Goal: Transaction & Acquisition: Purchase product/service

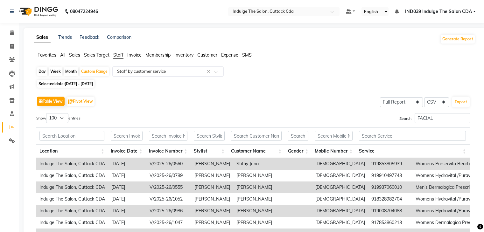
select select "full_report"
select select "csv"
select select "100"
click at [12, 46] on icon at bounding box center [12, 46] width 4 height 5
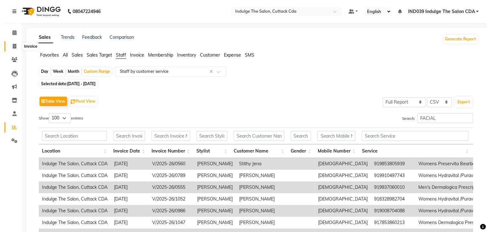
select select "service"
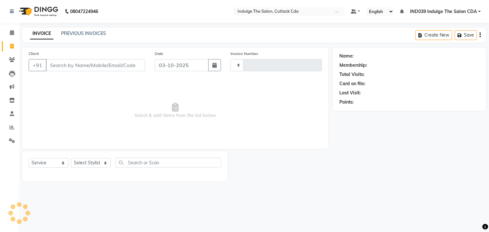
type input "1389"
select select "7297"
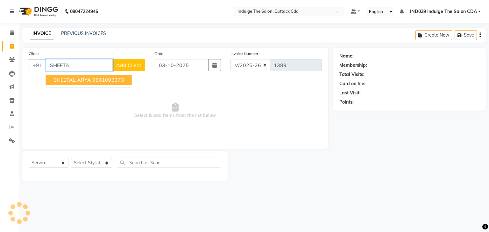
click at [121, 77] on ngb-highlight "9861093373" at bounding box center [108, 80] width 32 height 6
type input "9861093373"
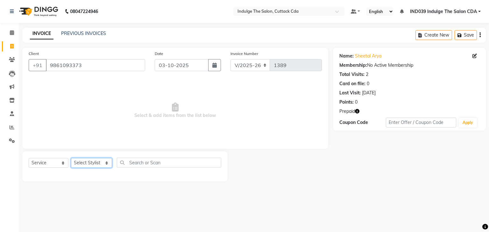
click at [85, 164] on select "Select Stylist [PERSON_NAME]( Therapist ) [PERSON_NAME] IND039 Indulge The Salo…" at bounding box center [91, 163] width 41 height 10
select select "91719"
click at [71, 159] on select "Select Stylist [PERSON_NAME]( Therapist ) [PERSON_NAME] IND039 Indulge The Salo…" at bounding box center [91, 163] width 41 height 10
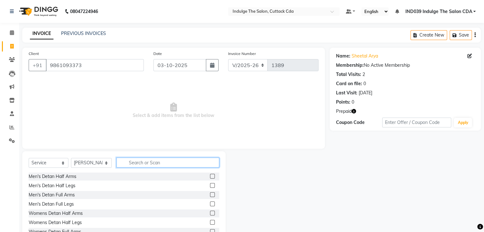
click at [153, 164] on input "text" at bounding box center [168, 163] width 103 height 10
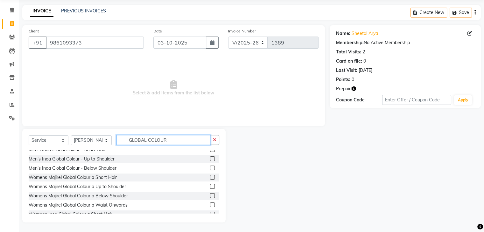
scroll to position [64, 0]
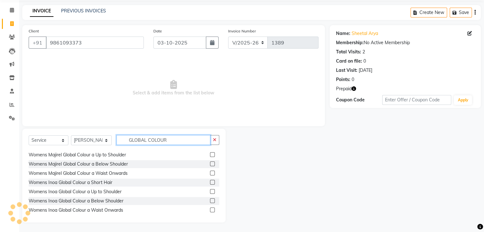
type input "GLOBAL COLOUR"
click at [210, 172] on label at bounding box center [212, 173] width 5 height 5
click at [210, 172] on input "checkbox" at bounding box center [212, 174] width 4 height 4
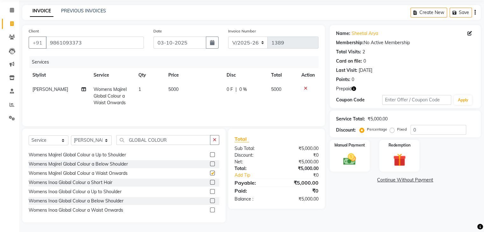
checkbox input "false"
click at [217, 139] on button "button" at bounding box center [214, 140] width 9 height 10
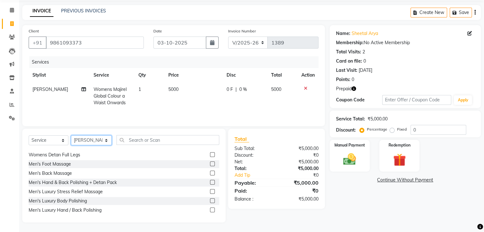
click at [87, 139] on select "Select Stylist [PERSON_NAME]( Therapist ) [PERSON_NAME] IND039 Indulge The Salo…" at bounding box center [91, 141] width 41 height 10
select select "67880"
click at [71, 136] on select "Select Stylist [PERSON_NAME]( Therapist ) [PERSON_NAME] IND039 Indulge The Salo…" at bounding box center [91, 141] width 41 height 10
click at [154, 141] on input "text" at bounding box center [168, 140] width 103 height 10
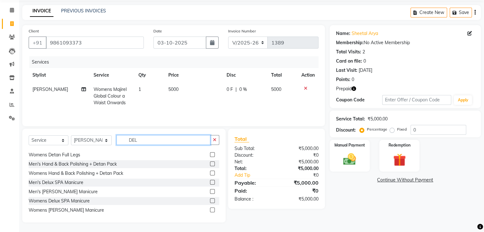
scroll to position [9, 0]
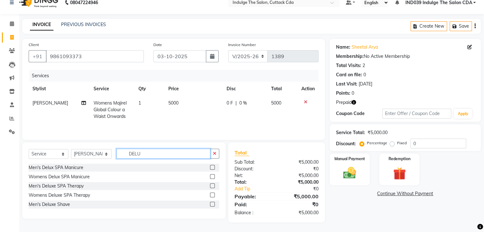
type input "DELU"
click at [213, 195] on label at bounding box center [212, 195] width 5 height 5
click at [213, 195] on input "checkbox" at bounding box center [212, 196] width 4 height 4
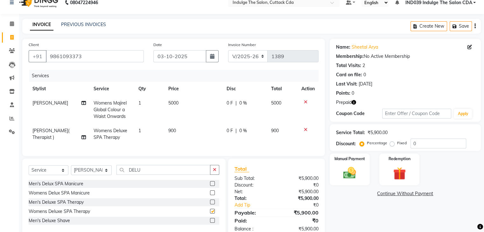
checkbox input "false"
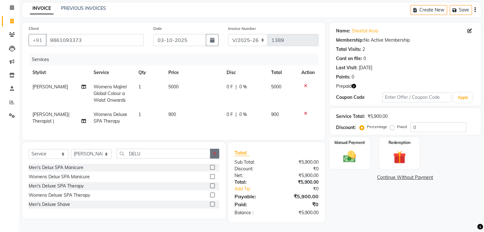
click at [215, 153] on icon "button" at bounding box center [215, 154] width 4 height 4
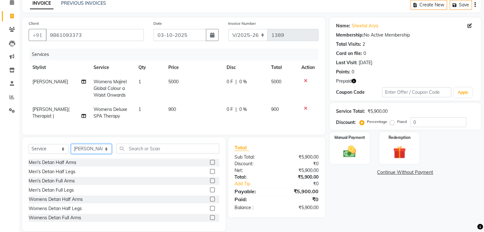
click at [94, 154] on select "Select Stylist [PERSON_NAME]( Therapist ) [PERSON_NAME] IND039 Indulge The Salo…" at bounding box center [91, 149] width 41 height 10
select select "91068"
click at [71, 149] on select "Select Stylist [PERSON_NAME]( Therapist ) [PERSON_NAME] IND039 Indulge The Salo…" at bounding box center [91, 149] width 41 height 10
click at [169, 154] on input "text" at bounding box center [168, 149] width 103 height 10
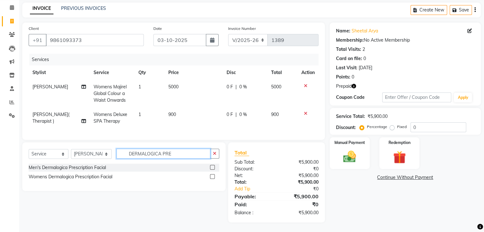
type input "DERMALOGICA PRE"
click at [211, 176] on label at bounding box center [212, 177] width 5 height 5
click at [211, 176] on input "checkbox" at bounding box center [212, 177] width 4 height 4
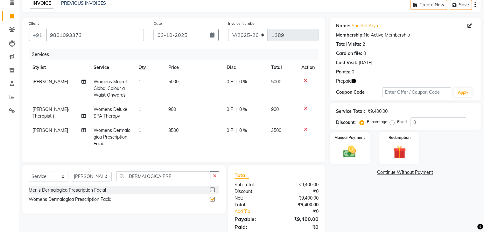
checkbox input "false"
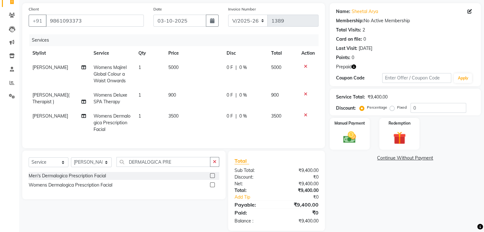
scroll to position [58, 0]
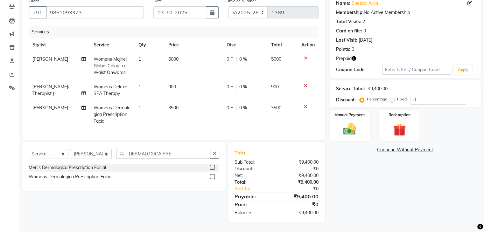
click at [353, 56] on icon "button" at bounding box center [354, 58] width 4 height 4
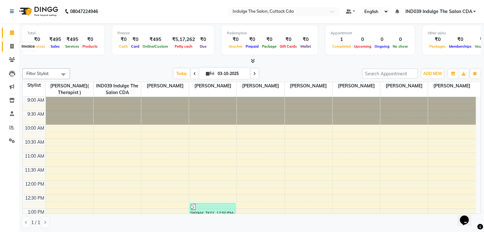
click at [12, 46] on icon at bounding box center [12, 46] width 4 height 5
select select "service"
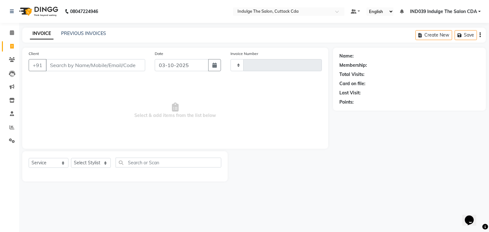
type input "1389"
select select "7297"
click at [88, 63] on input "Client" at bounding box center [95, 65] width 99 height 12
type input "7795191648"
click at [134, 65] on span "Add Client" at bounding box center [128, 65] width 25 height 6
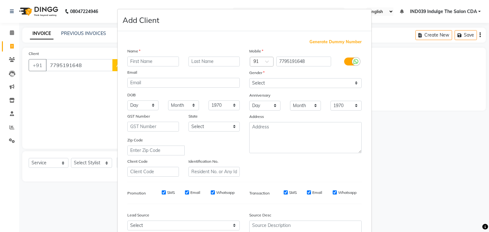
click at [139, 62] on input "text" at bounding box center [153, 62] width 52 height 10
type input "SUPRIYA"
type input "CHOUDHURY"
click at [268, 82] on select "Select Male Female Other Prefer Not To Say" at bounding box center [305, 83] width 112 height 10
select select "female"
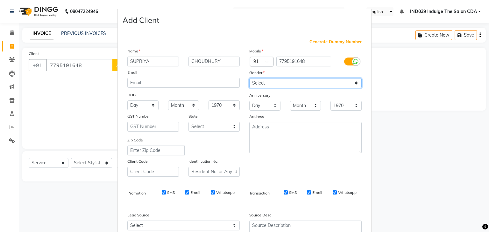
click at [249, 79] on select "Select Male Female Other Prefer Not To Say" at bounding box center [305, 83] width 112 height 10
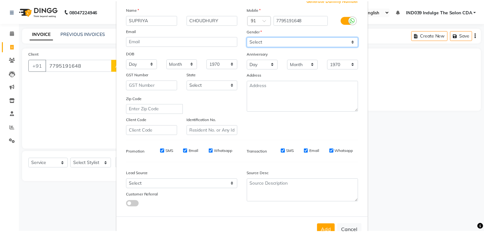
scroll to position [65, 0]
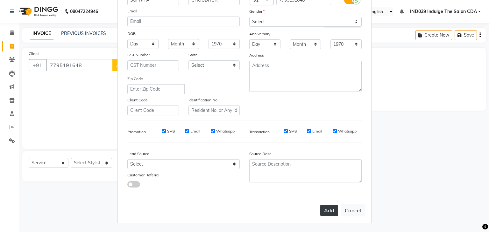
click at [329, 213] on button "Add" at bounding box center [329, 210] width 18 height 11
select select
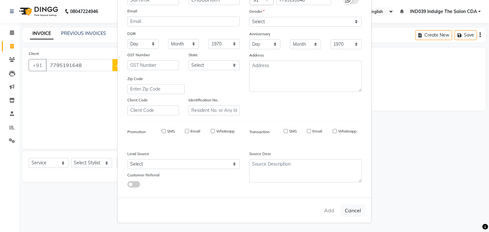
select select
checkbox input "false"
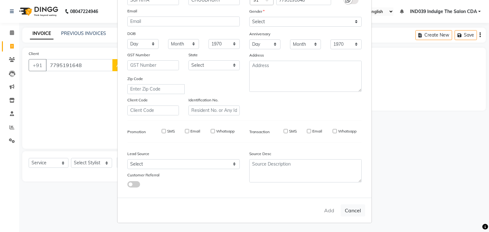
checkbox input "false"
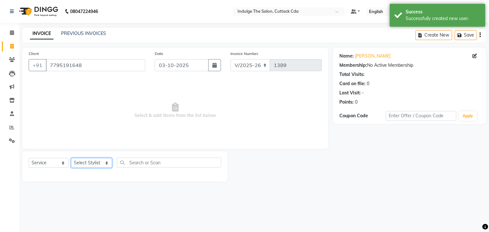
click at [89, 162] on select "Select Stylist Ajay Sethy( Therapist ) GOURAHARI BARIK IND039 Indulge The Salon…" at bounding box center [91, 163] width 41 height 10
select select "87394"
click at [71, 159] on select "Select Stylist Ajay Sethy( Therapist ) GOURAHARI BARIK IND039 Indulge The Salon…" at bounding box center [91, 163] width 41 height 10
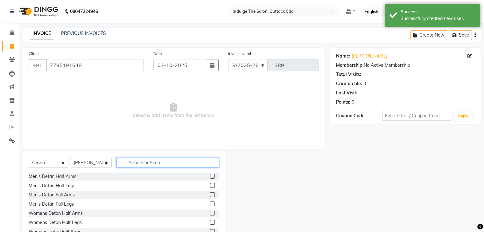
click at [156, 161] on input "text" at bounding box center [168, 163] width 103 height 10
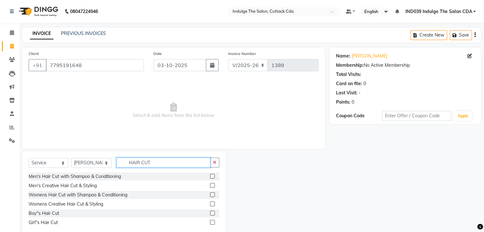
type input "HAIR CUT"
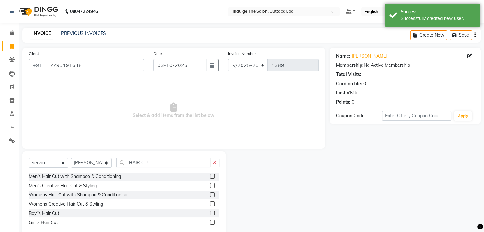
click at [213, 195] on label at bounding box center [212, 195] width 5 height 5
click at [213, 195] on input "checkbox" at bounding box center [212, 195] width 4 height 4
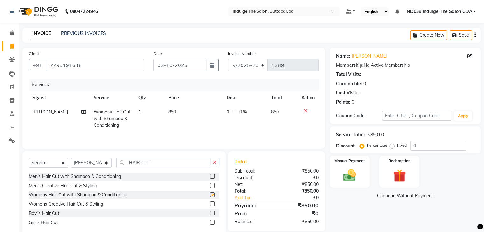
checkbox input "false"
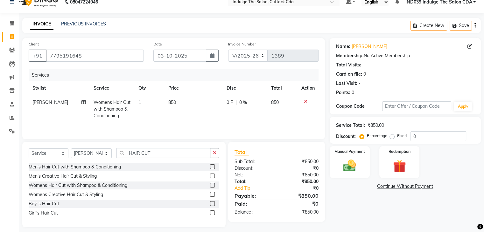
scroll to position [15, 0]
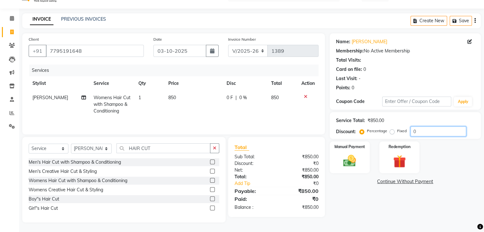
click at [424, 132] on input "0" at bounding box center [439, 132] width 56 height 10
type input "010"
click at [346, 158] on img at bounding box center [349, 161] width 21 height 15
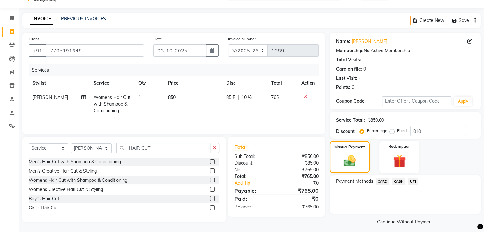
click at [414, 180] on span "UPI" at bounding box center [413, 181] width 10 height 7
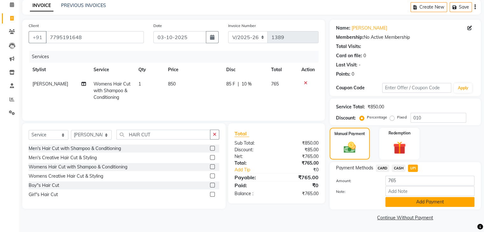
click at [452, 204] on button "Add Payment" at bounding box center [430, 202] width 89 height 10
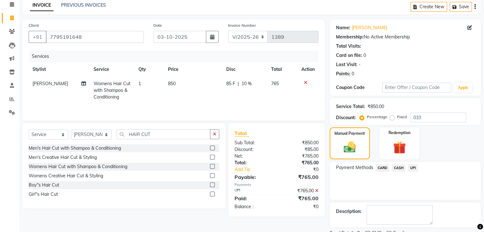
scroll to position [54, 0]
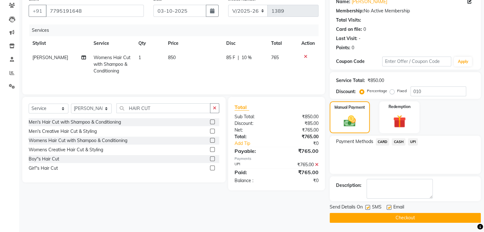
click at [441, 218] on button "Checkout" at bounding box center [405, 218] width 151 height 10
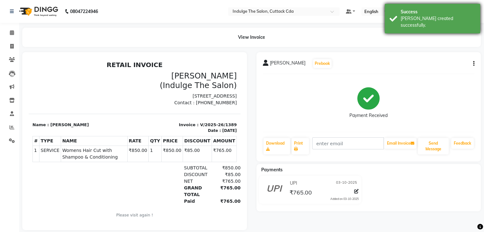
click at [424, 8] on div "Success [PERSON_NAME] created successfully." at bounding box center [433, 19] width 96 height 30
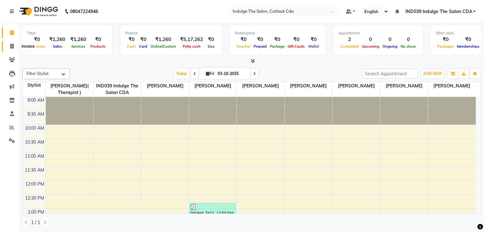
click at [11, 46] on icon at bounding box center [12, 46] width 4 height 5
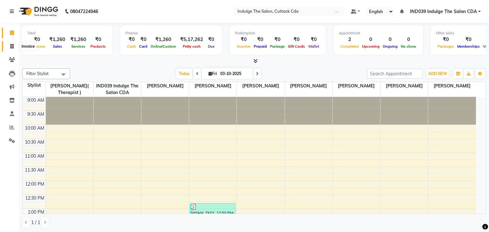
select select "7297"
select select "service"
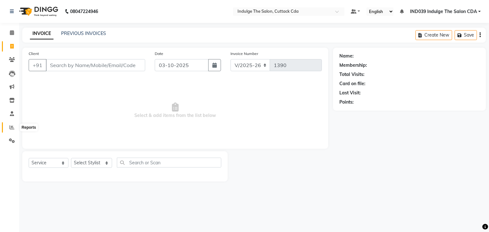
click at [11, 126] on icon at bounding box center [12, 127] width 5 height 5
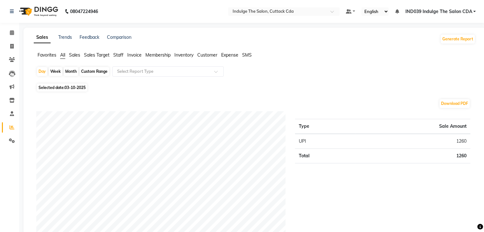
click at [124, 55] on span "Staff" at bounding box center [118, 55] width 10 height 6
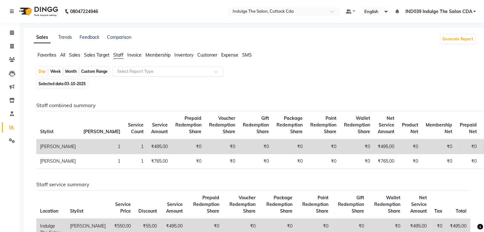
click at [130, 74] on input "text" at bounding box center [162, 71] width 92 height 6
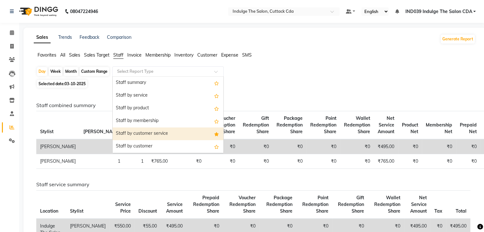
click at [143, 134] on div "Staff by customer service" at bounding box center [168, 134] width 111 height 13
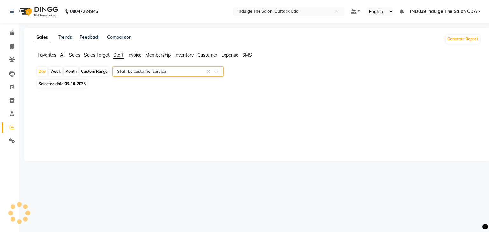
select select "full_report"
select select "csv"
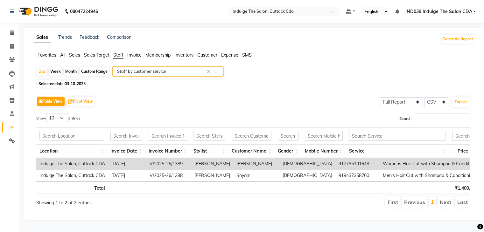
click at [75, 71] on div "Month" at bounding box center [71, 71] width 15 height 9
select select "10"
select select "2025"
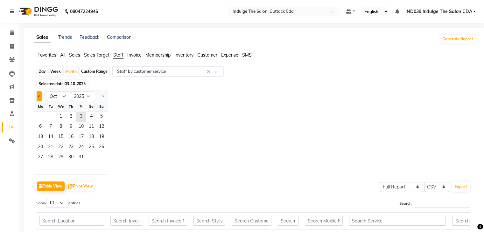
click at [38, 96] on button "Previous month" at bounding box center [39, 96] width 5 height 10
select select "9"
click at [41, 117] on span "1" at bounding box center [40, 117] width 10 height 10
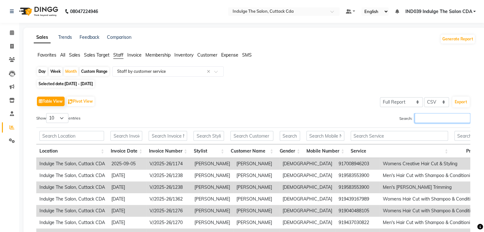
click at [423, 119] on input "Search:" at bounding box center [443, 118] width 56 height 10
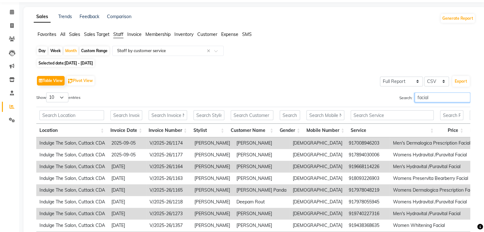
scroll to position [32, 0]
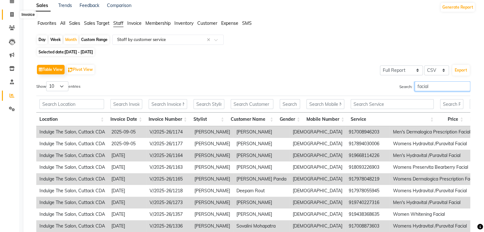
type input "facial"
drag, startPoint x: 13, startPoint y: 14, endPoint x: 33, endPoint y: 24, distance: 22.6
click at [13, 14] on icon at bounding box center [12, 14] width 4 height 5
select select "service"
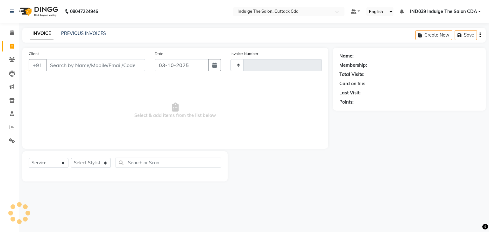
type input "1390"
select select "7297"
click at [87, 66] on input "Client" at bounding box center [95, 65] width 99 height 12
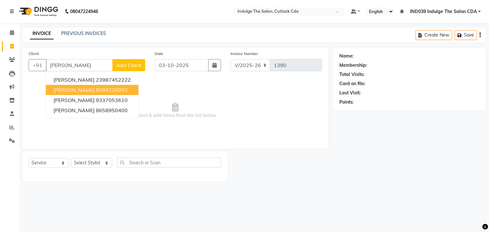
click at [90, 90] on span "ANWESHA PATTNAIK" at bounding box center [73, 90] width 41 height 6
type input "8093226903"
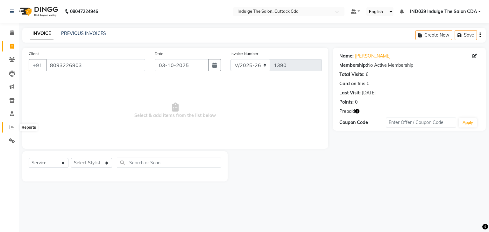
click at [13, 127] on icon at bounding box center [12, 127] width 5 height 5
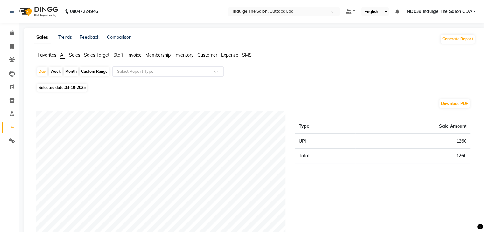
click at [77, 56] on span "Sales" at bounding box center [74, 55] width 11 height 6
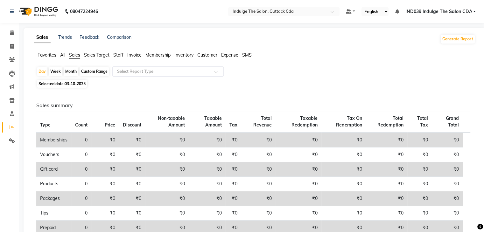
click at [87, 73] on div "Custom Range" at bounding box center [95, 71] width 30 height 9
select select "10"
select select "2025"
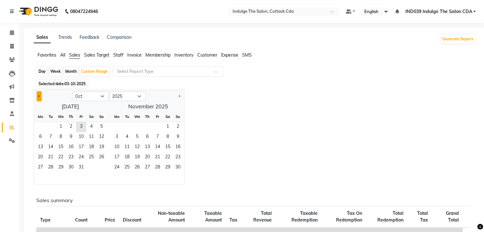
click at [39, 96] on span "Previous month" at bounding box center [39, 96] width 2 height 2
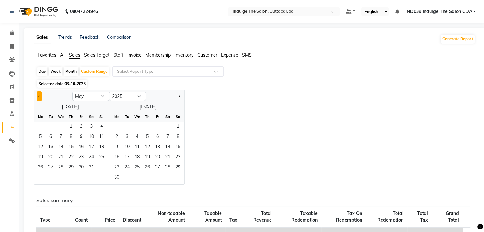
click at [39, 96] on span "Previous month" at bounding box center [39, 96] width 2 height 2
click at [38, 93] on button "Previous month" at bounding box center [39, 96] width 5 height 10
click at [61, 126] on span "1" at bounding box center [61, 127] width 10 height 10
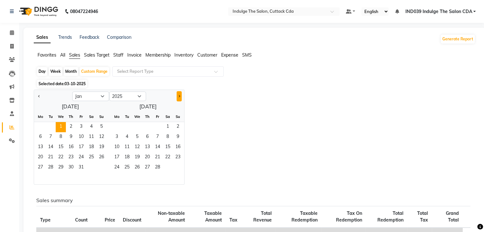
click at [177, 96] on button "Next month" at bounding box center [179, 96] width 5 height 10
click at [178, 97] on button "Next month" at bounding box center [179, 96] width 5 height 10
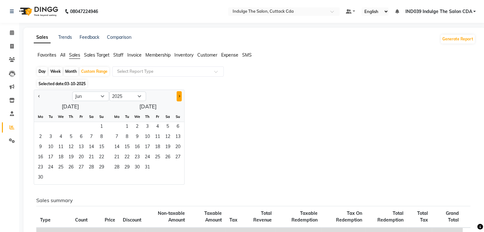
click at [178, 97] on button "Next month" at bounding box center [179, 96] width 5 height 10
click at [179, 97] on span "Next month" at bounding box center [179, 96] width 2 height 2
select select "10"
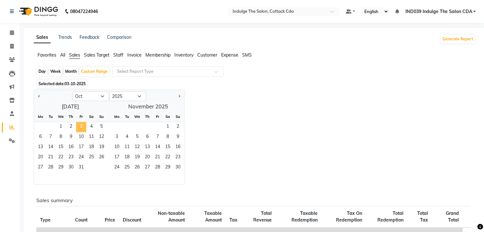
click at [85, 127] on span "3" at bounding box center [81, 127] width 10 height 10
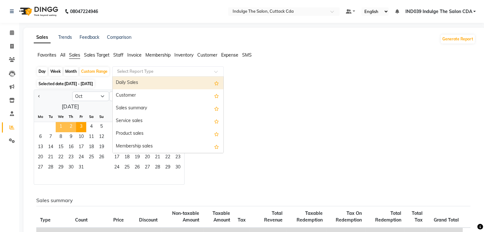
click at [158, 72] on input "text" at bounding box center [162, 71] width 92 height 6
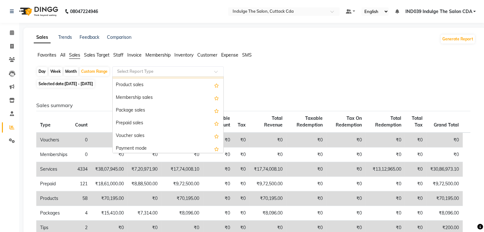
scroll to position [64, 0]
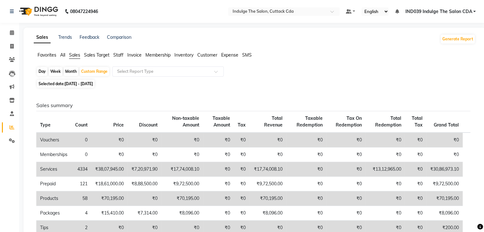
click at [117, 55] on span "Staff" at bounding box center [118, 55] width 10 height 6
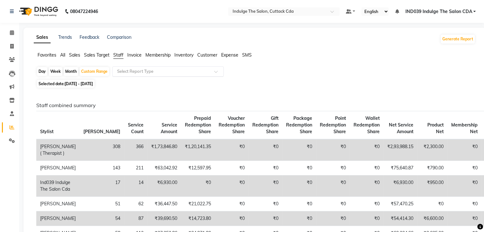
click at [157, 73] on input "text" at bounding box center [162, 71] width 92 height 6
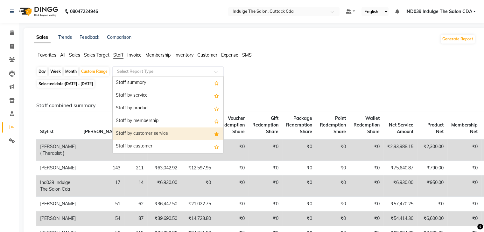
click at [156, 134] on div "Staff by customer service" at bounding box center [168, 134] width 111 height 13
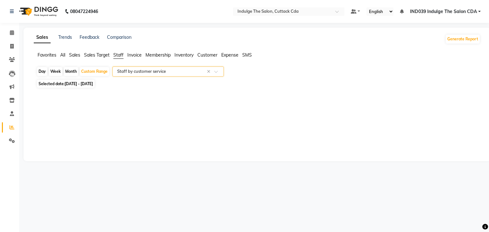
select select "full_report"
select select "csv"
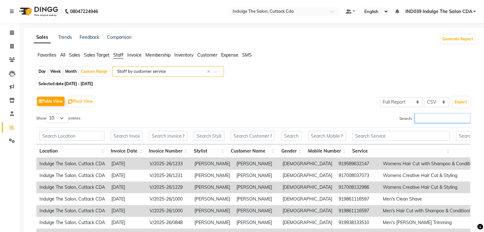
click at [428, 118] on input "Search:" at bounding box center [443, 118] width 56 height 10
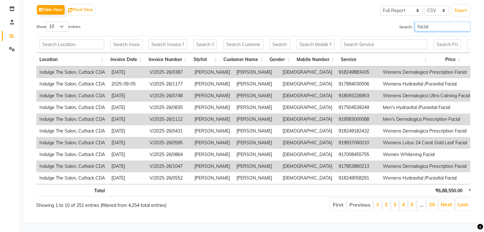
scroll to position [101, 0]
type input "facial"
click at [59, 22] on select "10 25 50 100" at bounding box center [57, 27] width 22 height 10
select select "100"
click at [47, 22] on select "10 25 50 100" at bounding box center [57, 27] width 22 height 10
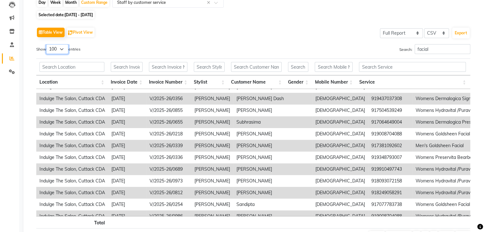
scroll to position [223, 0]
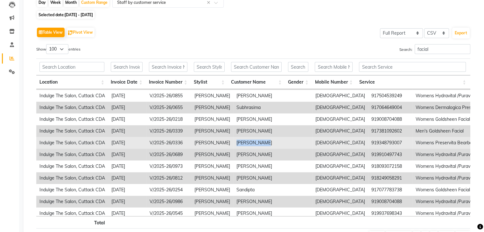
drag, startPoint x: 232, startPoint y: 142, endPoint x: 263, endPoint y: 140, distance: 30.9
click at [263, 140] on td "[PERSON_NAME]" at bounding box center [272, 143] width 79 height 12
copy td "[PERSON_NAME]"
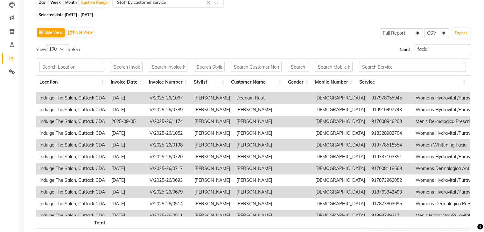
scroll to position [573, 0]
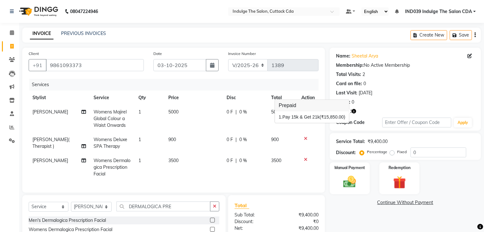
select select "7297"
select select "service"
select select "91068"
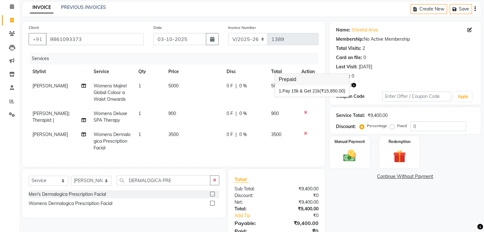
scroll to position [58, 0]
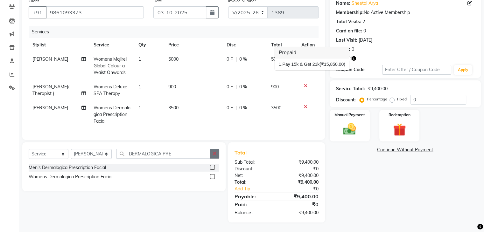
click at [214, 156] on icon "button" at bounding box center [215, 154] width 4 height 4
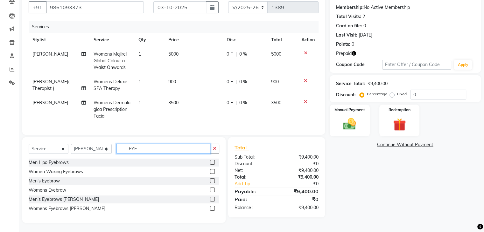
type input "EYE"
click at [213, 193] on label at bounding box center [212, 190] width 5 height 5
click at [213, 193] on input "checkbox" at bounding box center [212, 191] width 4 height 4
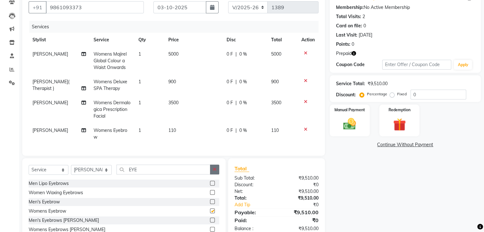
checkbox input "false"
click at [216, 172] on icon "button" at bounding box center [215, 169] width 4 height 4
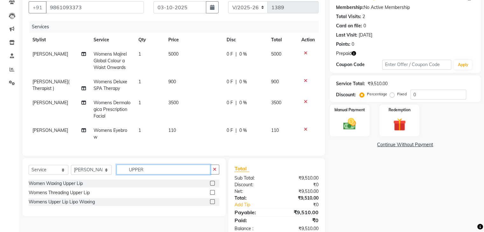
type input "UPPER"
click at [210, 195] on label at bounding box center [212, 192] width 5 height 5
click at [210, 195] on input "checkbox" at bounding box center [212, 193] width 4 height 4
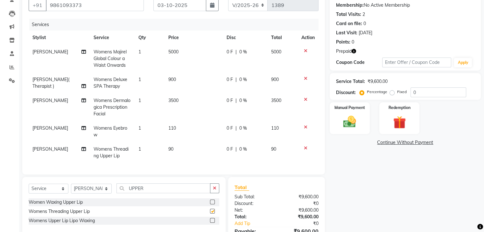
checkbox input "false"
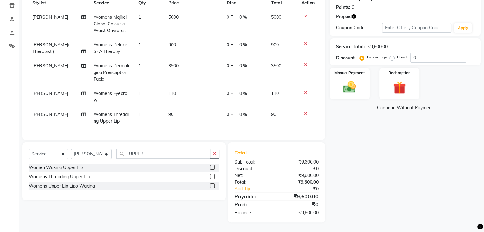
scroll to position [100, 0]
click at [214, 153] on icon "button" at bounding box center [215, 154] width 4 height 4
type input "CHIN"
click at [211, 177] on label at bounding box center [212, 177] width 5 height 5
click at [211, 177] on input "checkbox" at bounding box center [212, 177] width 4 height 4
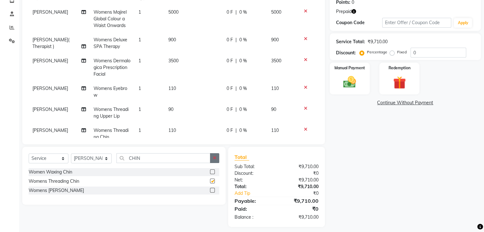
checkbox input "false"
click at [216, 156] on button "button" at bounding box center [214, 158] width 9 height 10
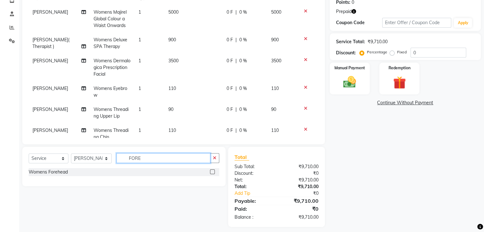
type input "FORE"
click at [212, 172] on label at bounding box center [212, 172] width 5 height 5
click at [212, 172] on input "checkbox" at bounding box center [212, 172] width 4 height 4
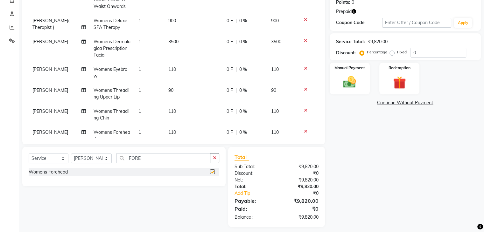
checkbox input "false"
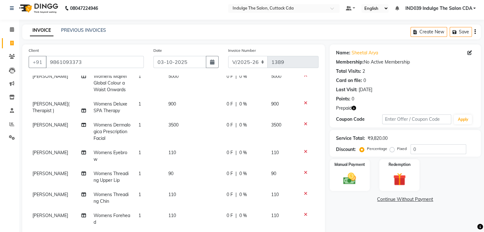
scroll to position [0, 0]
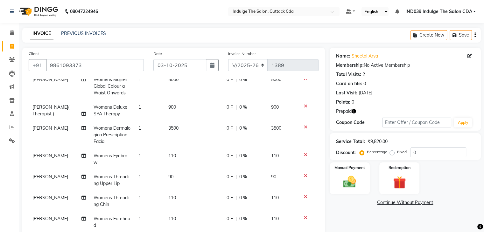
click at [353, 111] on icon "button" at bounding box center [354, 111] width 4 height 4
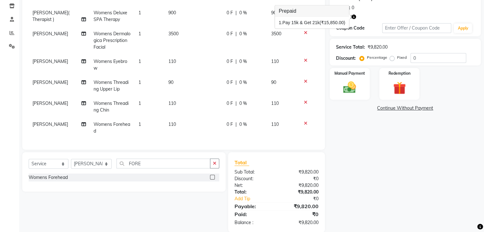
scroll to position [104, 0]
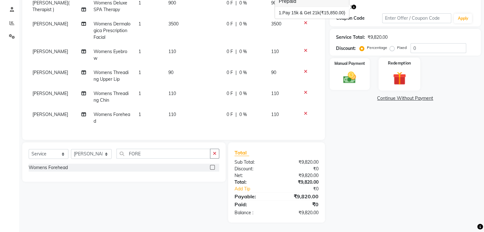
click at [390, 76] on img at bounding box center [399, 78] width 21 height 16
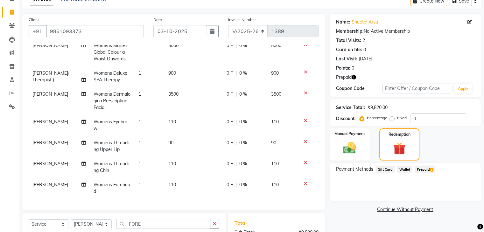
scroll to position [73, 0]
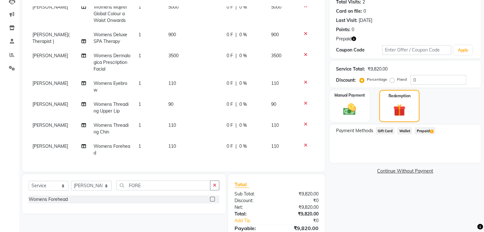
click at [424, 129] on span "Prepaid 1" at bounding box center [425, 130] width 21 height 7
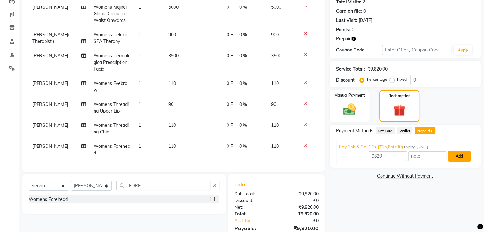
click at [465, 158] on button "Add" at bounding box center [459, 156] width 23 height 11
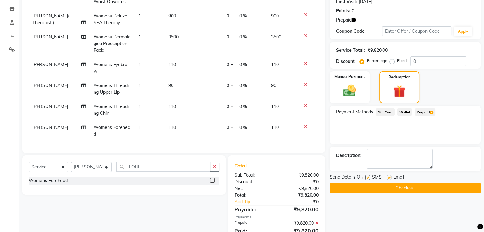
scroll to position [118, 0]
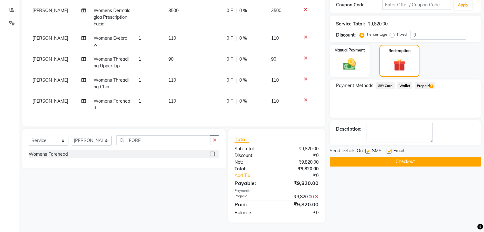
click at [442, 161] on button "Checkout" at bounding box center [405, 162] width 151 height 10
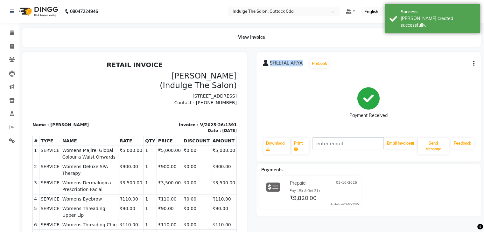
drag, startPoint x: 269, startPoint y: 63, endPoint x: 302, endPoint y: 67, distance: 32.7
click at [302, 67] on div "SHEETAL ARYA Prebook" at bounding box center [296, 64] width 67 height 10
copy span "SHEETAL ARYA"
click at [12, 45] on icon at bounding box center [12, 46] width 4 height 5
select select "service"
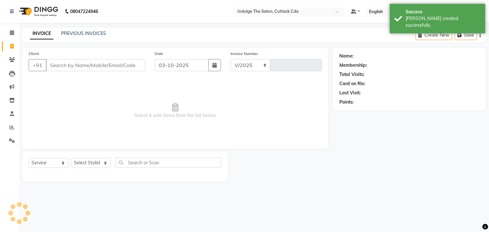
select select "7297"
type input "1392"
click at [88, 60] on input "Client" at bounding box center [95, 65] width 99 height 12
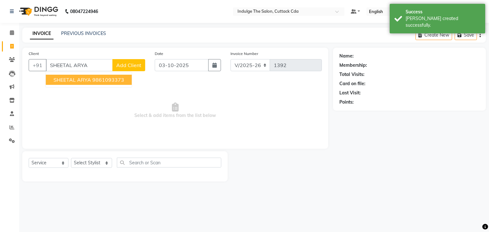
click at [96, 82] on ngb-highlight "9861093373" at bounding box center [108, 80] width 32 height 6
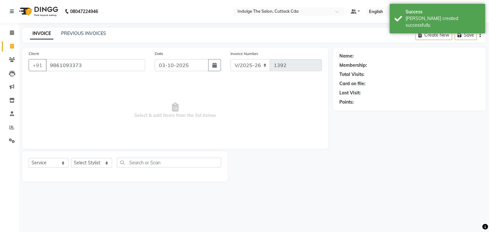
type input "9861093373"
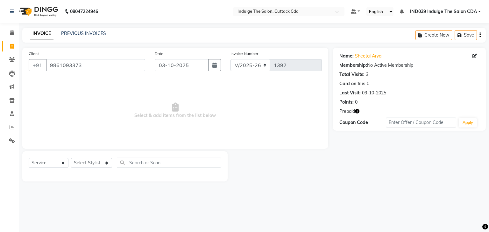
click at [358, 111] on icon "button" at bounding box center [357, 111] width 4 height 4
click at [84, 165] on select "Select Stylist Ajay Sethy( Therapist ) GOURAHARI BARIK IND039 Indulge The Salon…" at bounding box center [91, 163] width 41 height 10
select select "91719"
click at [71, 159] on select "Select Stylist Ajay Sethy( Therapist ) GOURAHARI BARIK IND039 Indulge The Salon…" at bounding box center [91, 163] width 41 height 10
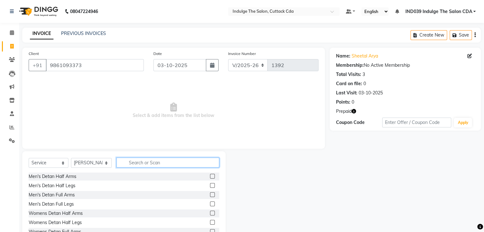
click at [145, 163] on input "text" at bounding box center [168, 163] width 103 height 10
click at [41, 161] on select "Select Service Product Membership Package Voucher Prepaid Gift Card" at bounding box center [49, 163] width 40 height 10
select select "product"
click at [29, 159] on select "Select Service Product Membership Package Voucher Prepaid Gift Card" at bounding box center [49, 163] width 40 height 10
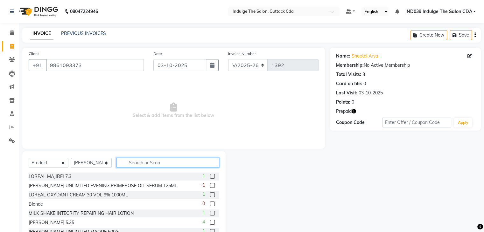
click at [139, 163] on input "text" at bounding box center [168, 163] width 103 height 10
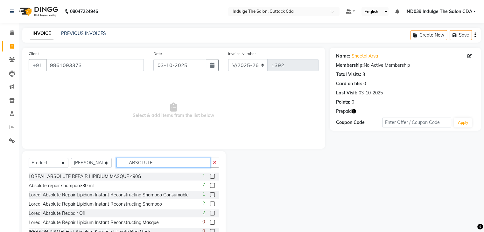
scroll to position [1, 0]
type input "ABSOLUTE"
click at [210, 212] on label at bounding box center [212, 212] width 5 height 5
click at [210, 212] on input "checkbox" at bounding box center [212, 213] width 4 height 4
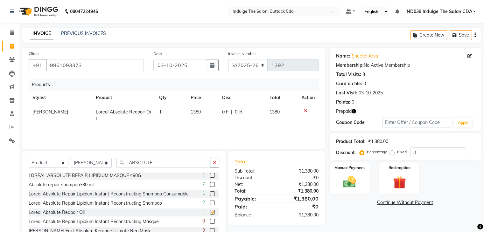
checkbox input "false"
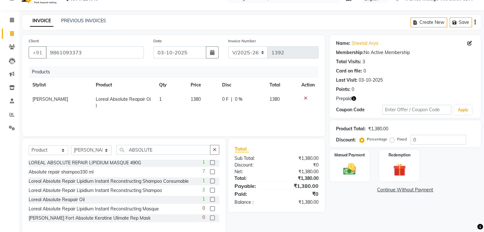
scroll to position [23, 0]
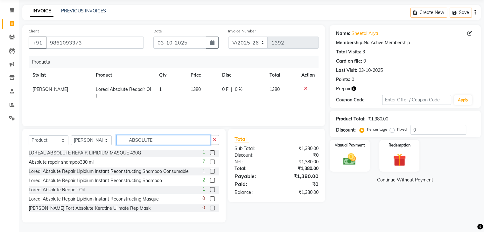
click at [188, 141] on input "ABSOLUTE" at bounding box center [164, 140] width 94 height 10
click at [210, 153] on label at bounding box center [212, 153] width 5 height 5
click at [210, 153] on input "checkbox" at bounding box center [212, 153] width 4 height 4
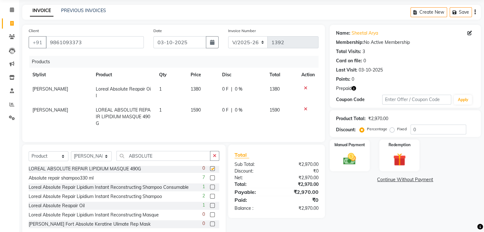
checkbox input "false"
click at [304, 110] on icon at bounding box center [306, 109] width 4 height 4
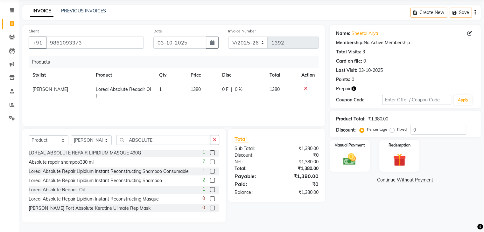
click at [210, 199] on label at bounding box center [212, 199] width 5 height 5
click at [210, 199] on input "checkbox" at bounding box center [212, 199] width 4 height 4
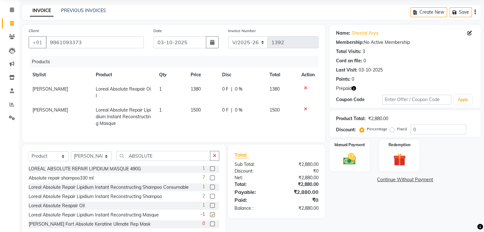
checkbox input "false"
click at [305, 109] on icon at bounding box center [306, 109] width 4 height 4
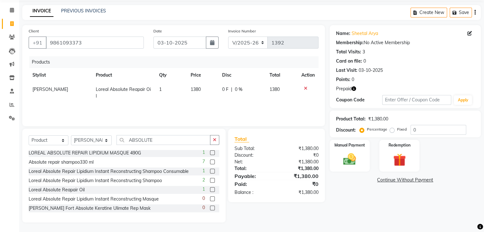
click at [210, 152] on label at bounding box center [212, 153] width 5 height 5
click at [210, 152] on input "checkbox" at bounding box center [212, 153] width 4 height 4
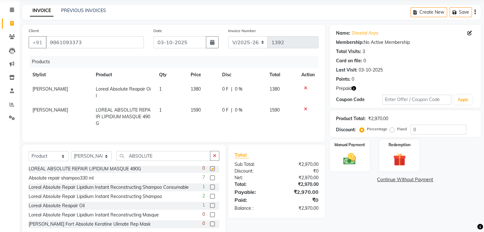
checkbox input "false"
click at [199, 110] on span "1590" at bounding box center [196, 110] width 10 height 6
select select "91719"
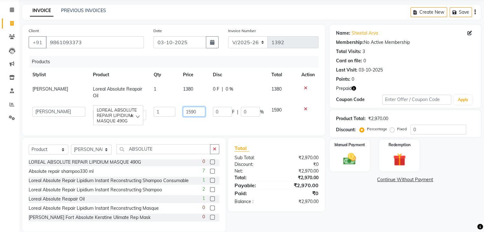
click at [199, 110] on input "1590" at bounding box center [194, 112] width 22 height 10
type input "1"
type input "975"
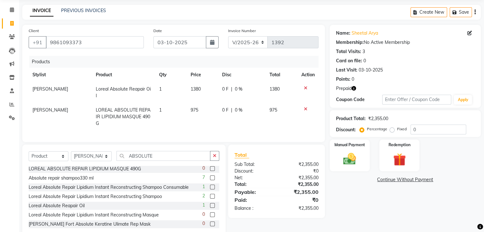
click at [358, 206] on div "Name: Sheetal Arya Membership: No Active Membership Total Visits: 3 Card on fil…" at bounding box center [408, 132] width 156 height 214
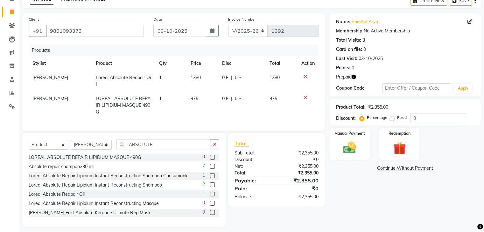
scroll to position [44, 0]
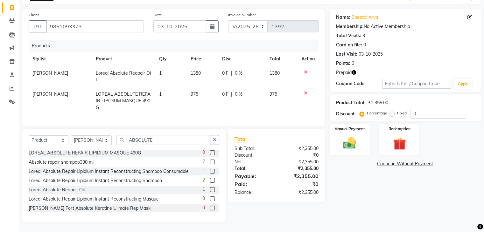
click at [353, 70] on icon "button" at bounding box center [354, 72] width 4 height 4
click at [354, 70] on icon "button" at bounding box center [354, 72] width 4 height 4
click at [356, 138] on img at bounding box center [349, 143] width 21 height 15
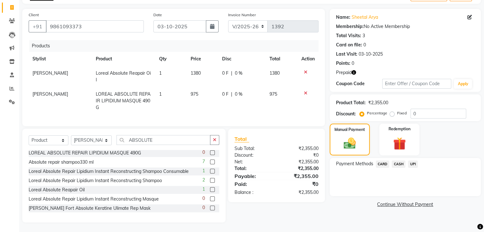
click at [415, 161] on span "UPI" at bounding box center [413, 164] width 10 height 7
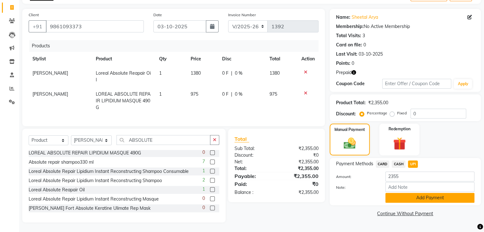
click at [449, 193] on button "Add Payment" at bounding box center [430, 198] width 89 height 10
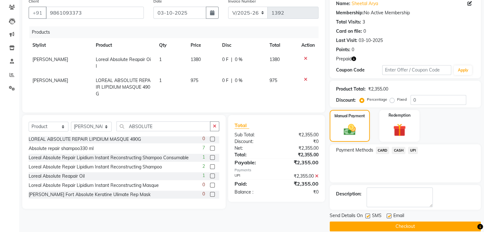
scroll to position [61, 0]
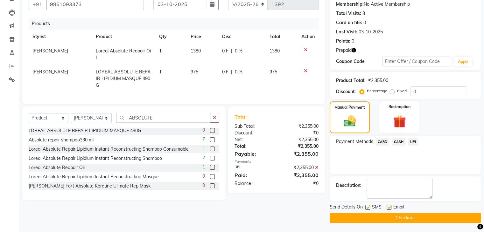
click at [435, 215] on button "Checkout" at bounding box center [405, 218] width 151 height 10
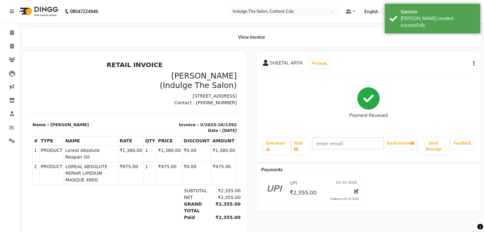
drag, startPoint x: 433, startPoint y: 12, endPoint x: 454, endPoint y: 82, distance: 73.4
click at [433, 12] on div "Success" at bounding box center [438, 12] width 75 height 7
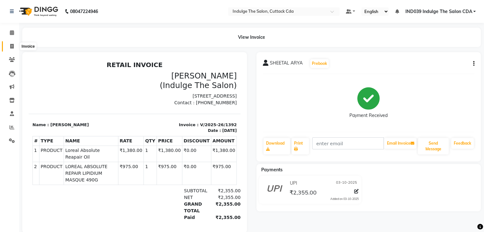
click at [11, 46] on icon at bounding box center [12, 46] width 4 height 5
select select "service"
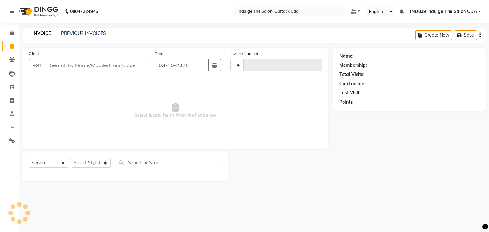
type input "1393"
click at [70, 68] on input "Client" at bounding box center [95, 65] width 99 height 12
select select "7297"
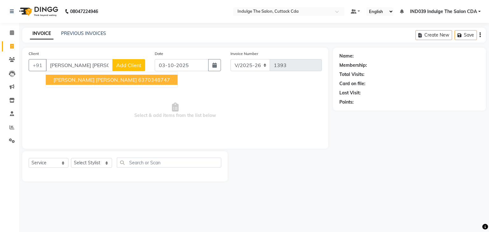
click at [79, 77] on span "[PERSON_NAME] [PERSON_NAME]" at bounding box center [94, 80] width 83 height 6
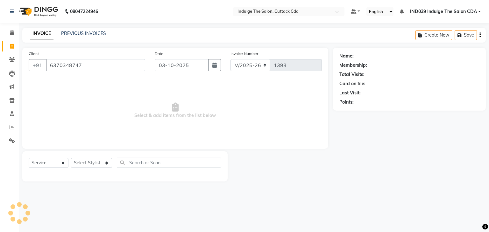
type input "6370348747"
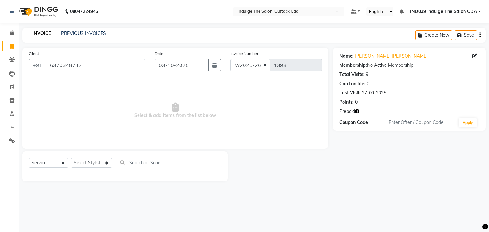
click at [357, 110] on icon "button" at bounding box center [357, 111] width 4 height 4
click at [81, 163] on select "Select Stylist Ajay Sethy( Therapist ) GOURAHARI BARIK IND039 Indulge The Salon…" at bounding box center [91, 163] width 41 height 10
select select "91380"
click at [71, 159] on select "Select Stylist Ajay Sethy( Therapist ) GOURAHARI BARIK IND039 Indulge The Salon…" at bounding box center [91, 163] width 41 height 10
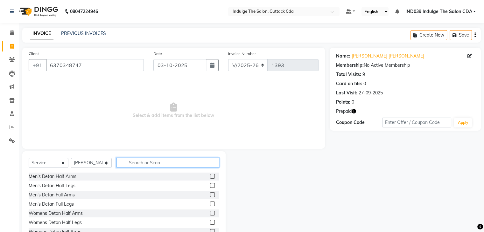
click at [149, 161] on input "text" at bounding box center [168, 163] width 103 height 10
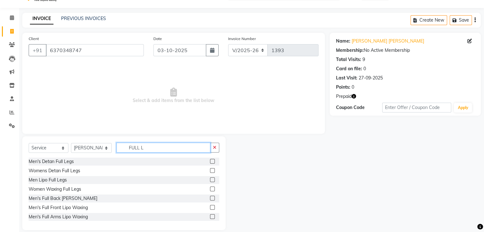
scroll to position [23, 0]
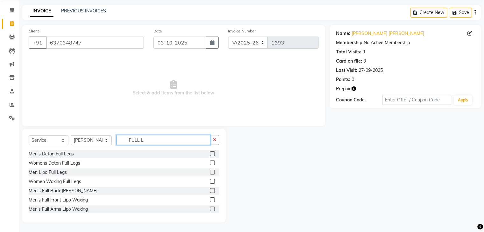
type input "FULL L"
click at [210, 208] on label at bounding box center [212, 209] width 5 height 5
click at [210, 208] on input "checkbox" at bounding box center [212, 210] width 4 height 4
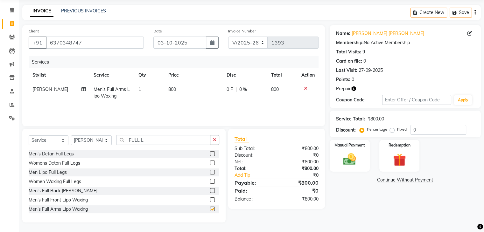
checkbox input "false"
click at [217, 142] on button "button" at bounding box center [214, 140] width 9 height 10
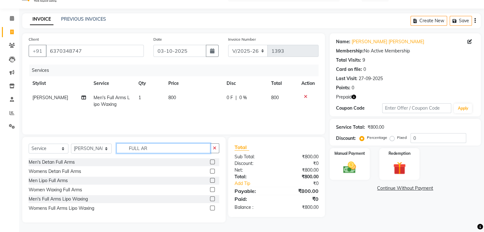
scroll to position [15, 0]
type input "FULL ARM"
click at [212, 208] on label at bounding box center [212, 208] width 5 height 5
click at [212, 208] on input "checkbox" at bounding box center [212, 209] width 4 height 4
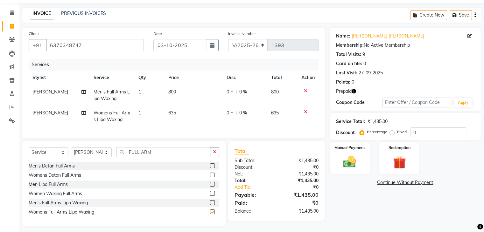
checkbox input "false"
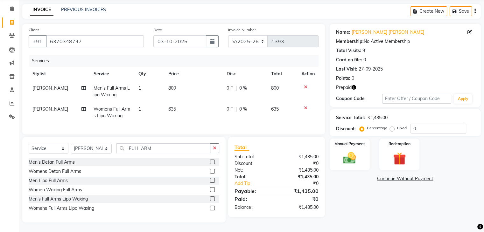
scroll to position [29, 0]
click at [214, 148] on icon "button" at bounding box center [215, 148] width 4 height 4
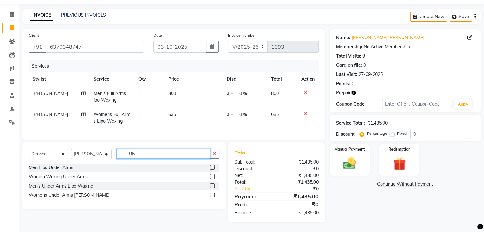
scroll to position [24, 0]
type input "UNDER"
click at [212, 196] on label at bounding box center [212, 195] width 5 height 5
click at [212, 196] on input "checkbox" at bounding box center [212, 196] width 4 height 4
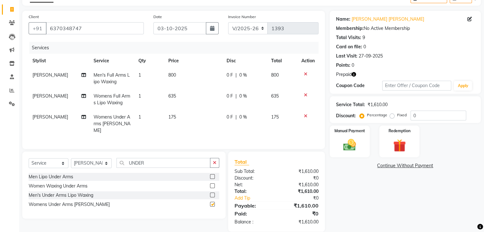
checkbox input "false"
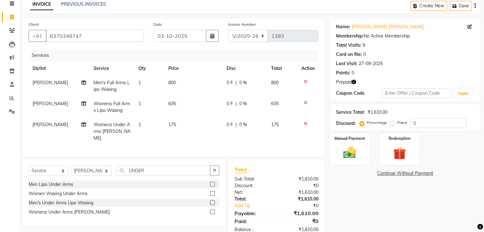
scroll to position [45, 0]
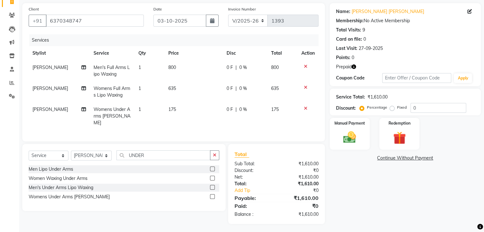
click at [353, 67] on icon "button" at bounding box center [354, 67] width 4 height 4
click at [214, 153] on icon "button" at bounding box center [215, 155] width 4 height 4
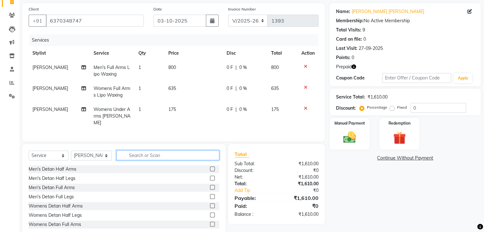
click at [193, 151] on input "text" at bounding box center [168, 156] width 103 height 10
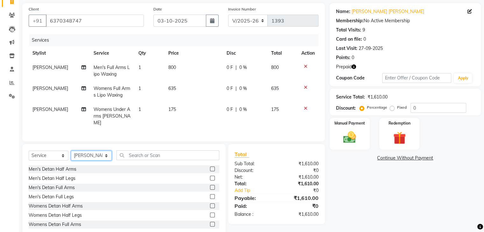
click at [83, 152] on select "Select Stylist Ajay Sethy( Therapist ) GOURAHARI BARIK IND039 Indulge The Salon…" at bounding box center [91, 156] width 41 height 10
select select "86601"
click at [71, 151] on select "Select Stylist Ajay Sethy( Therapist ) GOURAHARI BARIK IND039 Indulge The Salon…" at bounding box center [91, 156] width 41 height 10
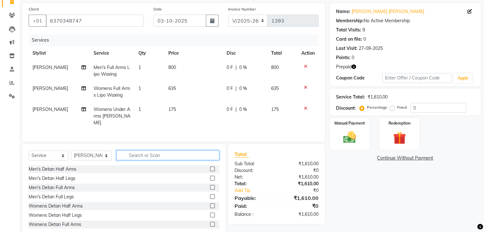
click at [150, 151] on input "text" at bounding box center [168, 156] width 103 height 10
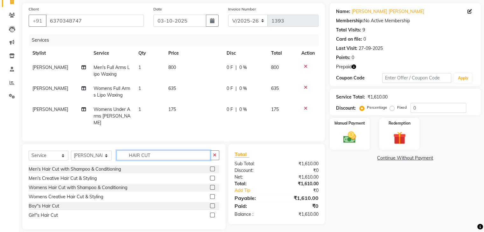
type input "HAIR CUT"
click at [212, 167] on label at bounding box center [212, 169] width 5 height 5
click at [212, 167] on input "checkbox" at bounding box center [212, 169] width 4 height 4
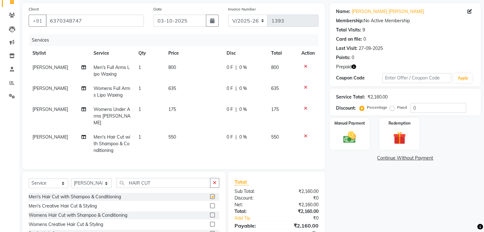
checkbox input "false"
click at [213, 181] on button "button" at bounding box center [214, 183] width 9 height 10
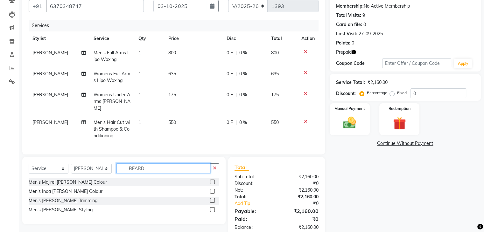
scroll to position [72, 0]
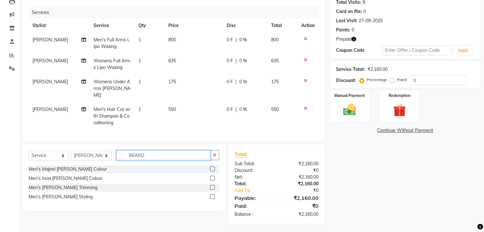
type input "BEARD"
click at [212, 195] on label at bounding box center [212, 197] width 5 height 5
click at [212, 195] on input "checkbox" at bounding box center [212, 197] width 4 height 4
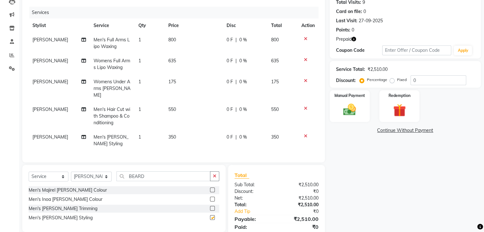
checkbox input "false"
click at [355, 40] on icon "button" at bounding box center [354, 39] width 4 height 4
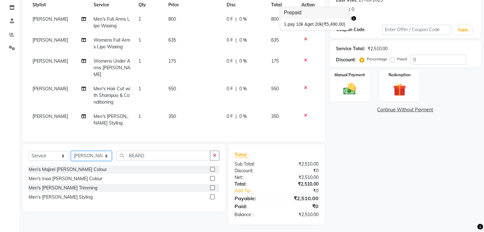
click at [95, 154] on select "Select Stylist Ajay Sethy( Therapist ) GOURAHARI BARIK IND039 Indulge The Salon…" at bounding box center [91, 156] width 41 height 10
select select "91719"
click at [71, 151] on select "Select Stylist Ajay Sethy( Therapist ) GOURAHARI BARIK IND039 Indulge The Salon…" at bounding box center [91, 156] width 41 height 10
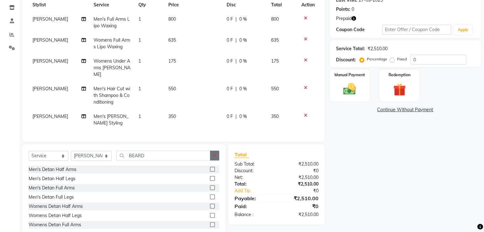
click at [216, 155] on icon "button" at bounding box center [215, 155] width 4 height 4
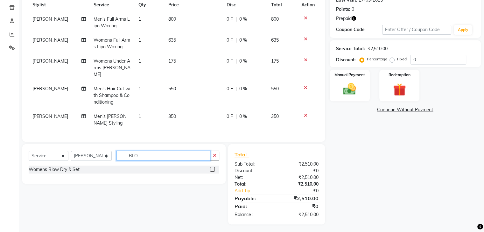
type input "BLO"
click at [213, 167] on label at bounding box center [212, 169] width 5 height 5
click at [213, 168] on input "checkbox" at bounding box center [212, 170] width 4 height 4
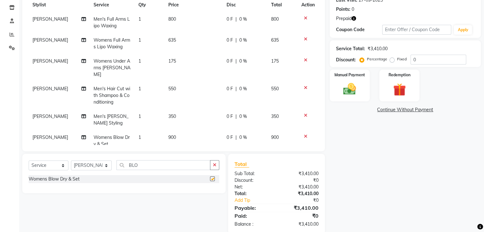
checkbox input "false"
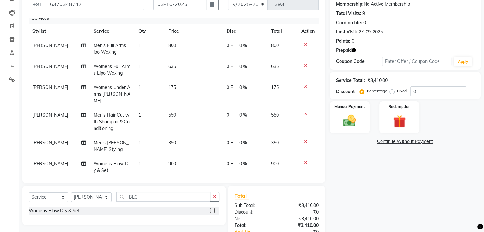
scroll to position [0, 0]
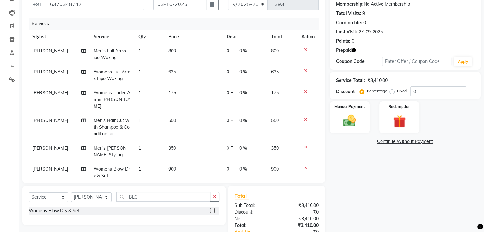
click at [114, 53] on span "Men's Full Arms Lipo Waxing" at bounding box center [112, 54] width 36 height 12
select select "91380"
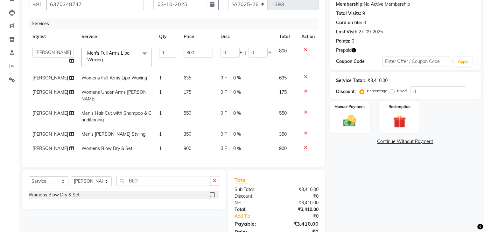
click at [139, 52] on span at bounding box center [145, 54] width 13 height 12
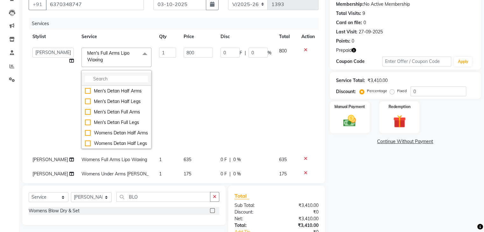
click at [121, 79] on input "multiselect-search" at bounding box center [116, 79] width 63 height 7
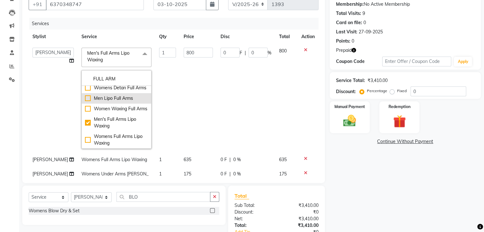
scroll to position [27, 0]
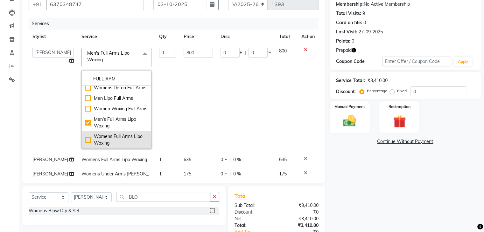
type input "FULL ARM"
click at [85, 138] on div "Womens Full Arms Lipo Waxing" at bounding box center [116, 139] width 63 height 13
checkbox input "false"
checkbox input "true"
type input "635"
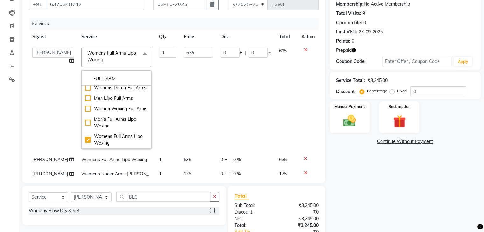
click at [357, 194] on div "Name: Dipti Nihar Das Membership: No Active Membership Total Visits: 9 Card on …" at bounding box center [408, 127] width 156 height 280
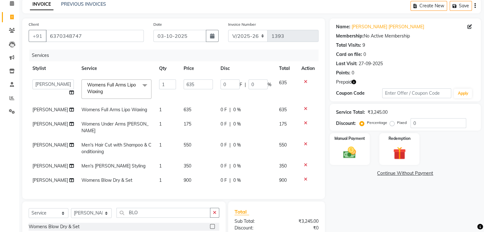
scroll to position [61, 0]
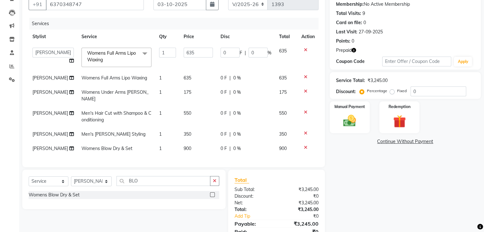
click at [140, 53] on span at bounding box center [145, 54] width 13 height 12
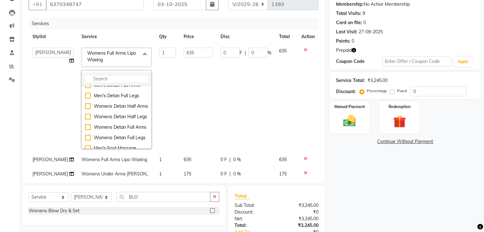
click at [107, 78] on input "multiselect-search" at bounding box center [116, 79] width 63 height 7
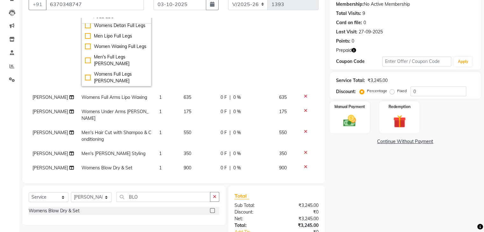
scroll to position [64, 0]
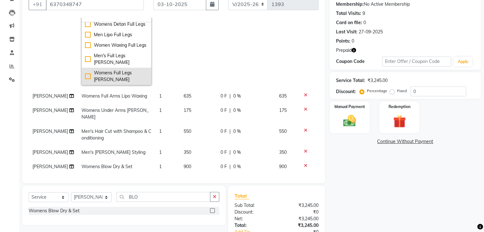
type input "FULL LEG"
click at [85, 76] on div "Womens Full Legs [PERSON_NAME]" at bounding box center [116, 76] width 63 height 13
type input "740"
checkbox input "true"
click at [340, 167] on div "Name: Dipti Nihar Das Membership: No Active Membership Total Visits: 9 Card on …" at bounding box center [408, 127] width 156 height 280
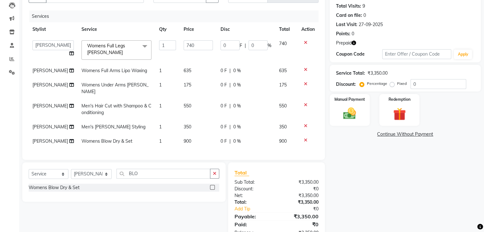
scroll to position [100, 0]
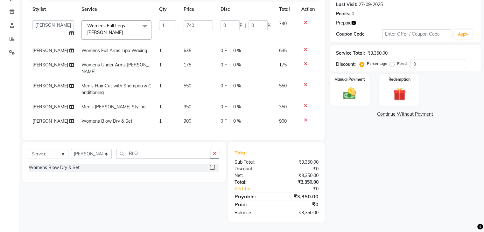
click at [354, 21] on icon "button" at bounding box center [354, 23] width 4 height 4
click at [214, 152] on icon "button" at bounding box center [215, 154] width 4 height 4
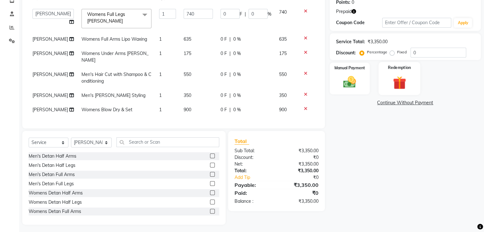
click at [402, 76] on img at bounding box center [399, 83] width 21 height 16
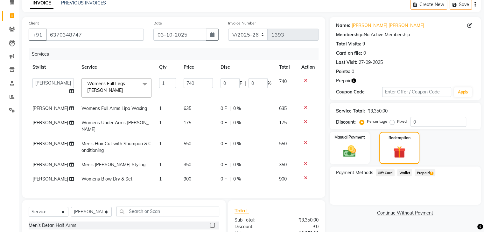
scroll to position [68, 0]
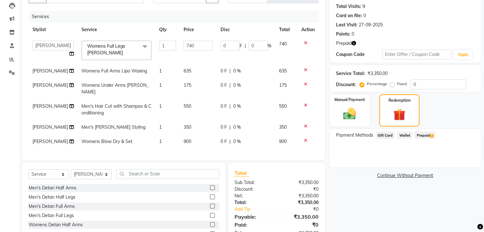
click at [423, 135] on span "Prepaid 1" at bounding box center [425, 135] width 21 height 7
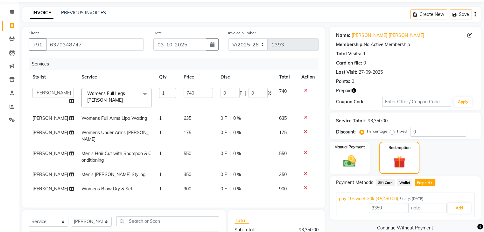
scroll to position [64, 0]
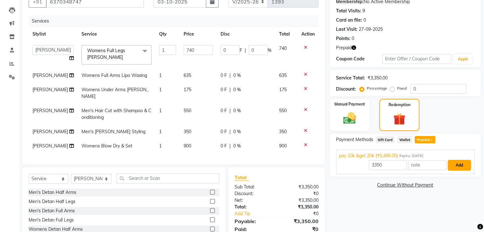
click at [457, 161] on button "Add" at bounding box center [459, 165] width 23 height 11
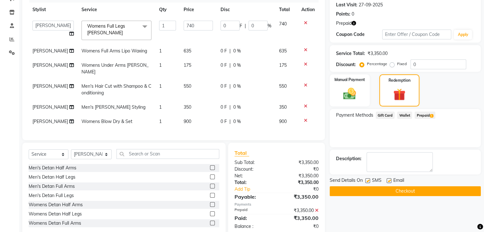
scroll to position [114, 0]
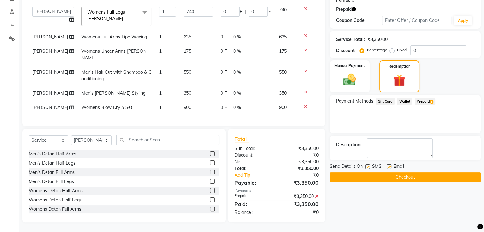
click at [448, 173] on button "Checkout" at bounding box center [405, 178] width 151 height 10
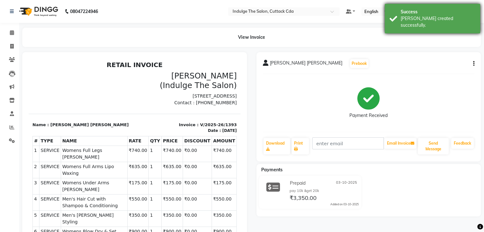
click at [428, 12] on div "Success" at bounding box center [438, 12] width 75 height 7
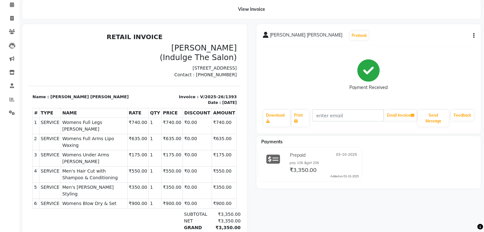
scroll to position [28, 0]
copy span "[PERSON_NAME] [PERSON_NAME]"
drag, startPoint x: 270, startPoint y: 35, endPoint x: 307, endPoint y: 36, distance: 37.3
click at [307, 36] on div "DIPTI NIHAR DAS Prebook" at bounding box center [316, 36] width 106 height 10
click at [14, 19] on span at bounding box center [11, 18] width 11 height 7
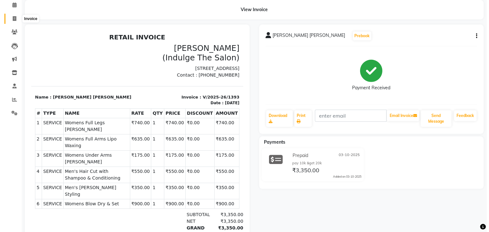
select select "service"
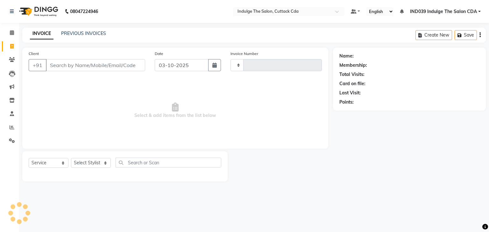
type input "1394"
select select "7297"
click at [73, 65] on input "Client" at bounding box center [95, 65] width 99 height 12
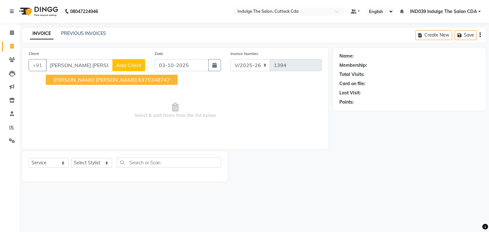
click at [138, 79] on ngb-highlight "6370348747" at bounding box center [154, 80] width 32 height 6
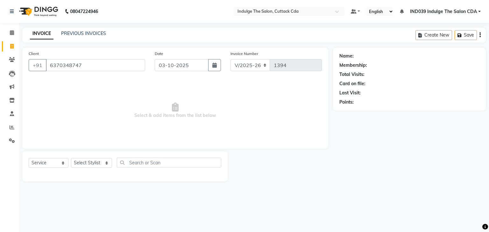
type input "6370348747"
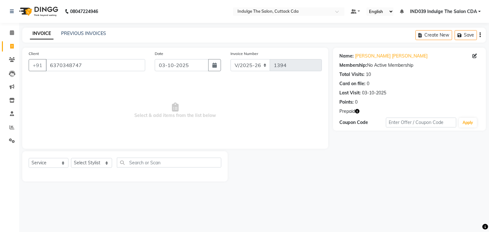
click at [358, 109] on icon "button" at bounding box center [357, 111] width 4 height 4
click at [96, 32] on link "PREVIOUS INVOICES" at bounding box center [83, 34] width 45 height 6
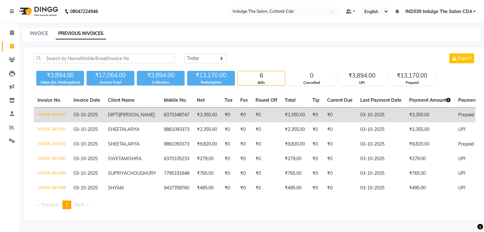
scroll to position [35, 0]
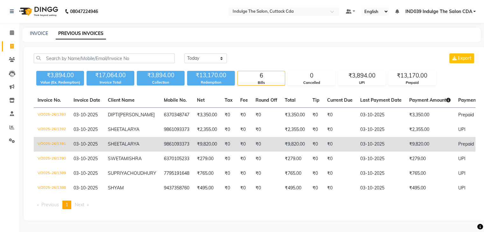
click at [56, 137] on td "V/2025-26/1391" at bounding box center [52, 144] width 36 height 15
click at [54, 137] on td "V/2025-26/1391" at bounding box center [52, 144] width 36 height 15
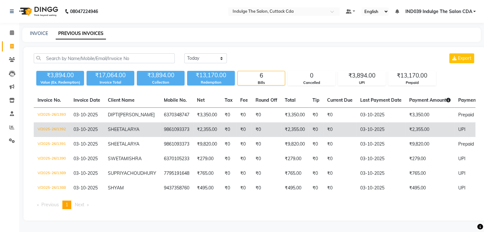
click at [54, 123] on td "V/2025-26/1392" at bounding box center [52, 130] width 36 height 15
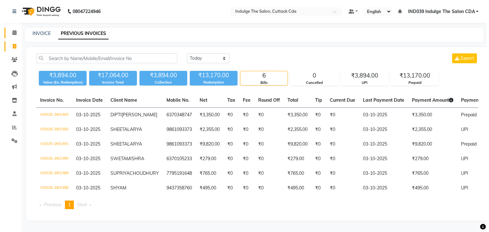
scroll to position [0, 0]
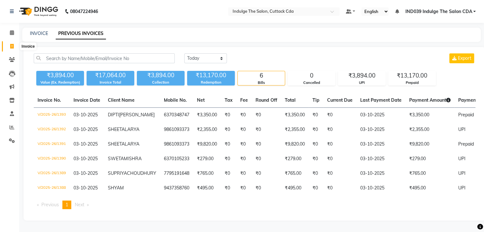
click at [11, 43] on span at bounding box center [11, 46] width 11 height 7
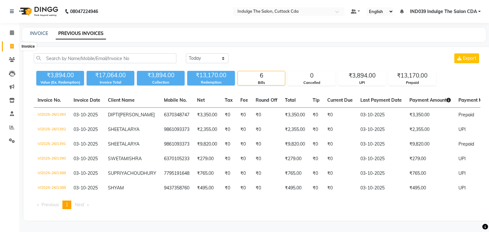
select select "service"
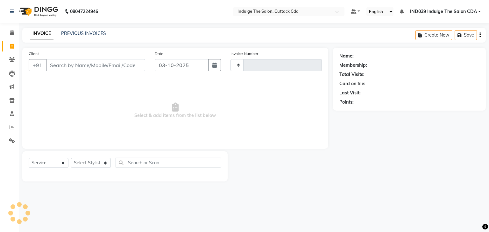
type input "1395"
select select "7297"
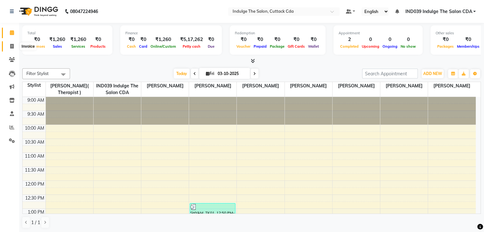
click at [10, 47] on icon at bounding box center [12, 46] width 4 height 5
select select "service"
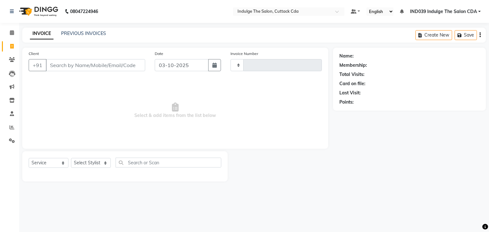
type input "1390"
select select "7297"
click at [85, 66] on input "Client" at bounding box center [95, 65] width 99 height 12
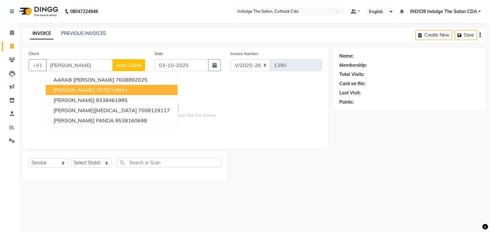
click at [101, 91] on ngb-highlight "7978744944" at bounding box center [112, 90] width 32 height 6
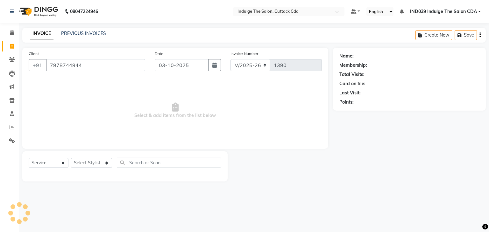
type input "7978744944"
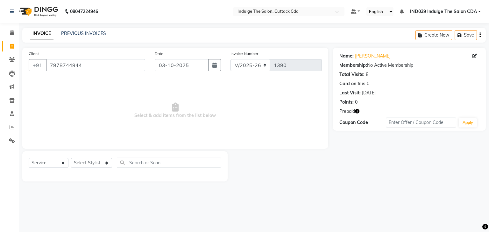
click at [359, 111] on icon "button" at bounding box center [357, 111] width 4 height 4
click at [83, 32] on link "PREVIOUS INVOICES" at bounding box center [83, 34] width 45 height 6
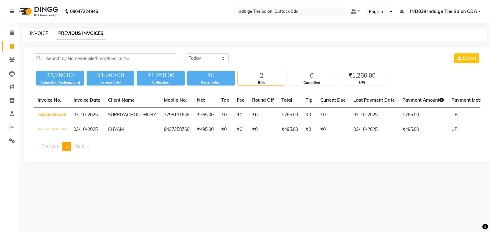
click at [37, 33] on link "INVOICE" at bounding box center [39, 34] width 18 height 6
select select "service"
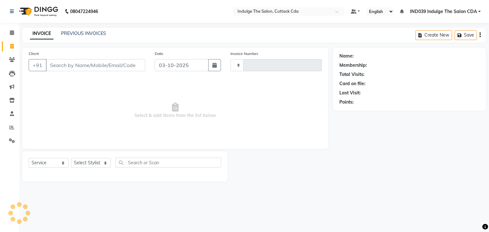
type input "1390"
select select "7297"
click at [11, 127] on icon at bounding box center [12, 127] width 5 height 5
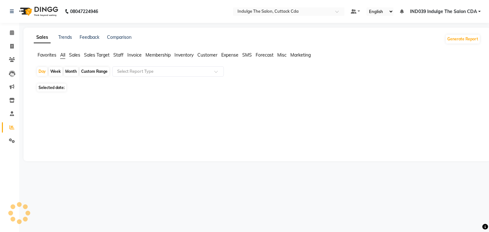
click at [94, 72] on div "Custom Range" at bounding box center [95, 71] width 30 height 9
select select "10"
select select "2025"
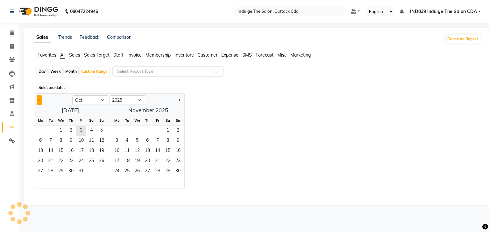
click at [37, 100] on button "Previous month" at bounding box center [39, 100] width 5 height 10
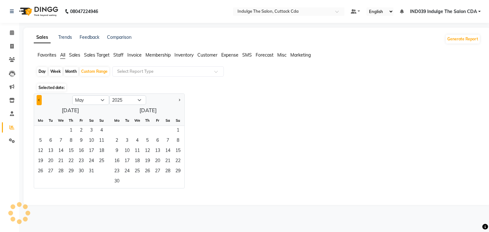
click at [37, 100] on button "Previous month" at bounding box center [39, 100] width 5 height 10
click at [61, 128] on span "1" at bounding box center [61, 131] width 10 height 10
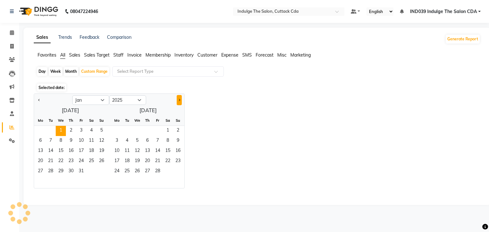
click at [181, 100] on button "Next month" at bounding box center [179, 100] width 5 height 10
click at [180, 99] on button "Next month" at bounding box center [179, 100] width 5 height 10
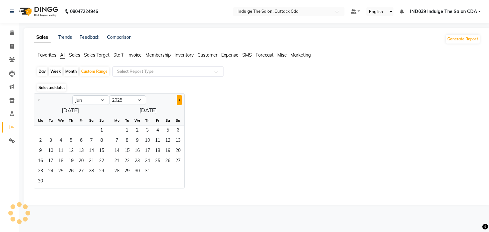
click at [180, 99] on button "Next month" at bounding box center [179, 100] width 5 height 10
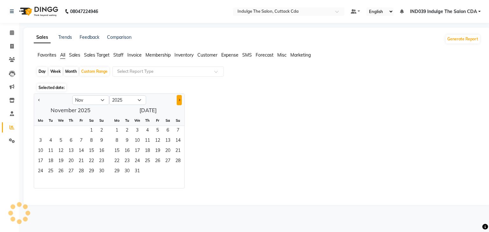
click at [180, 99] on button "Next month" at bounding box center [179, 100] width 5 height 10
click at [38, 100] on span "Previous month" at bounding box center [39, 100] width 2 height 2
select select "10"
click at [62, 130] on span "1" at bounding box center [61, 131] width 10 height 10
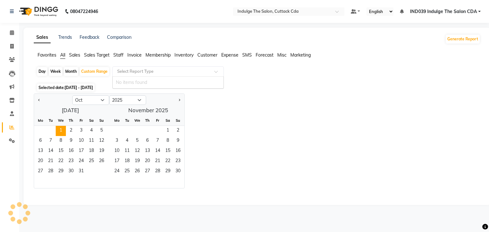
click at [128, 71] on input "text" at bounding box center [162, 71] width 92 height 6
click at [121, 56] on span "Staff" at bounding box center [118, 55] width 10 height 6
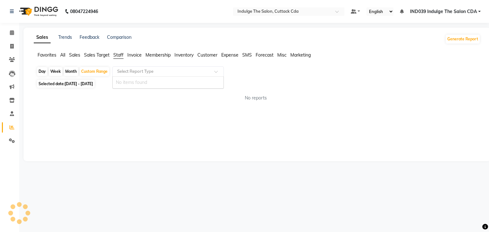
click at [142, 71] on input "text" at bounding box center [162, 71] width 92 height 6
click at [144, 111] on div "Sales Trends Feedback Comparison Generate Report Favorites All Sales Sales Targ…" at bounding box center [257, 95] width 467 height 134
click at [140, 73] on input "text" at bounding box center [162, 71] width 92 height 6
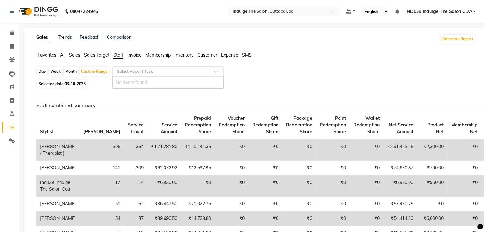
click at [134, 70] on input "text" at bounding box center [162, 71] width 92 height 6
click at [215, 69] on div at bounding box center [168, 71] width 111 height 6
click at [261, 76] on div "Day Week Month Custom Range Select Report Type" at bounding box center [254, 72] width 437 height 11
click at [47, 56] on span "Favorites" at bounding box center [47, 55] width 19 height 6
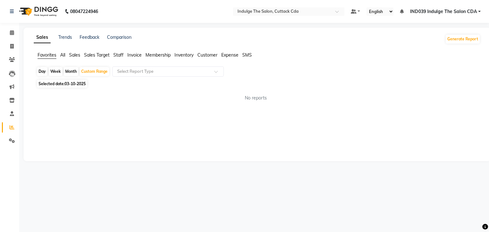
click at [64, 54] on span "All" at bounding box center [62, 55] width 5 height 6
click at [117, 56] on span "Staff" at bounding box center [118, 55] width 10 height 6
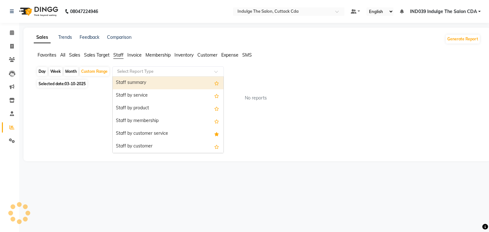
click at [133, 70] on input "text" at bounding box center [162, 71] width 92 height 6
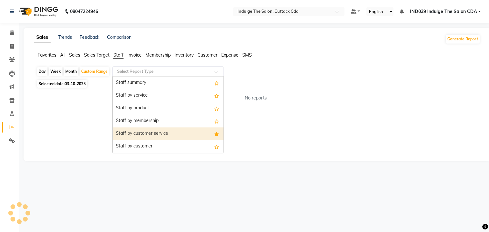
click at [148, 134] on div "Staff by customer service" at bounding box center [168, 134] width 111 height 13
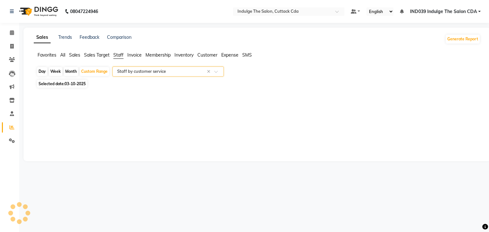
select select "full_report"
select select "csv"
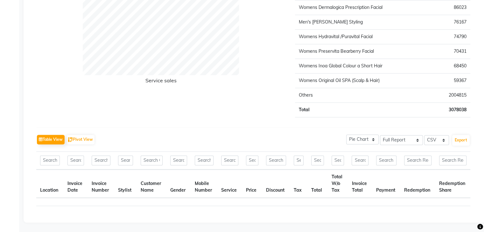
scroll to position [1125, 0]
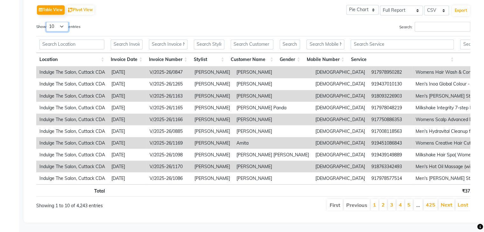
click at [57, 22] on select "10 25 50 100" at bounding box center [57, 27] width 22 height 10
select select "100"
click at [47, 22] on select "10 25 50 100" at bounding box center [57, 27] width 22 height 10
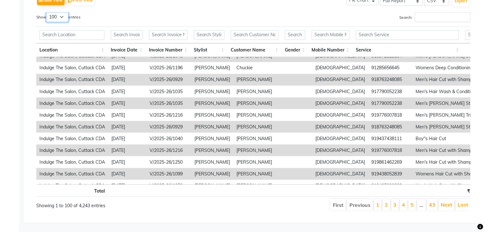
scroll to position [705, 0]
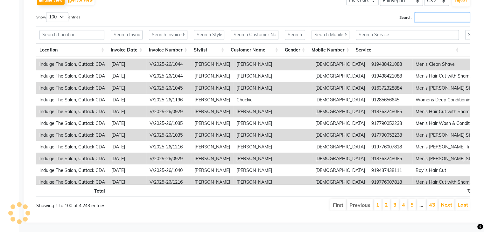
click at [424, 13] on input "Search:" at bounding box center [443, 17] width 56 height 10
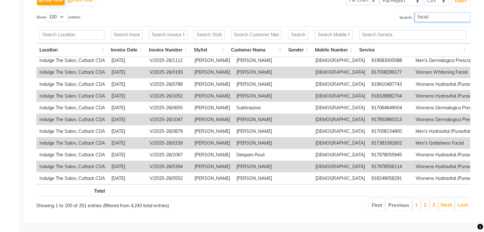
scroll to position [0, 0]
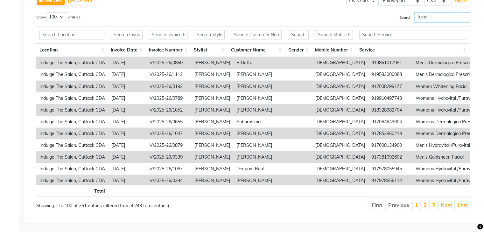
type input "facial"
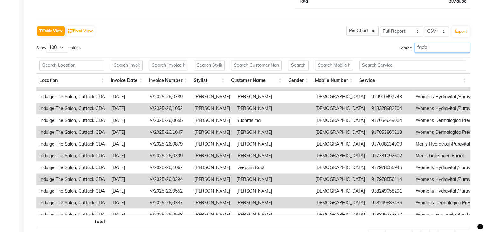
scroll to position [64, 0]
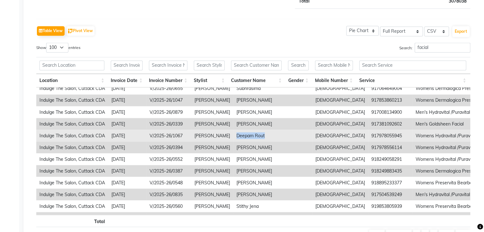
drag, startPoint x: 232, startPoint y: 134, endPoint x: 266, endPoint y: 136, distance: 33.8
click at [266, 136] on td "Deepam Rout" at bounding box center [272, 136] width 79 height 12
copy td "Deepam Rout"
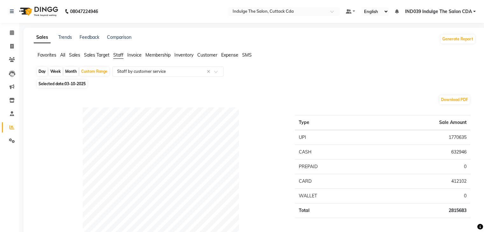
select select "full_report"
select select "csv"
select select "100"
click at [8, 46] on span at bounding box center [11, 46] width 11 height 7
select select "service"
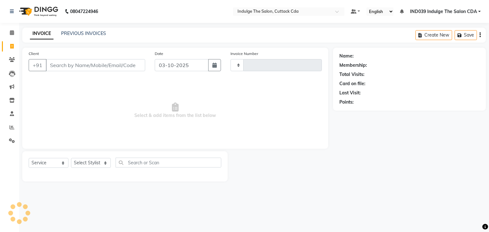
type input "1390"
select select "7297"
click at [88, 164] on select "Select Stylist" at bounding box center [91, 163] width 40 height 10
select select "91068"
click at [71, 159] on select "Select Stylist [PERSON_NAME]( Therapist ) [PERSON_NAME] IND039 Indulge The Salo…" at bounding box center [91, 163] width 41 height 10
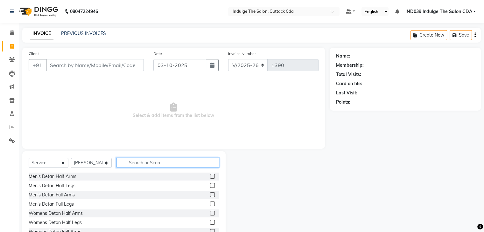
click at [151, 162] on input "text" at bounding box center [168, 163] width 103 height 10
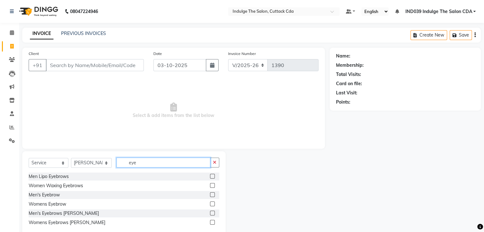
type input "eye"
click at [213, 205] on label at bounding box center [212, 204] width 5 height 5
click at [213, 205] on input "checkbox" at bounding box center [212, 205] width 4 height 4
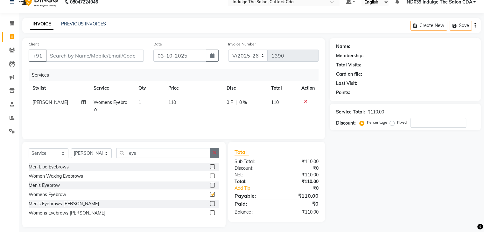
checkbox input "false"
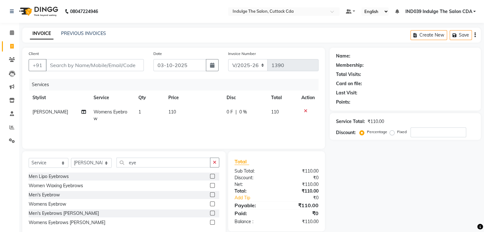
click at [139, 113] on span "1" at bounding box center [140, 112] width 3 height 6
select select "91068"
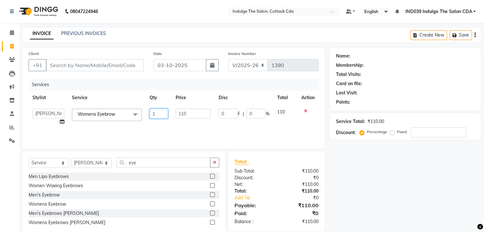
click at [158, 114] on input "1" at bounding box center [159, 114] width 18 height 10
type input "2"
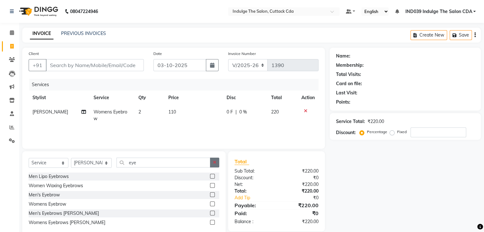
click at [217, 163] on button "button" at bounding box center [214, 163] width 9 height 10
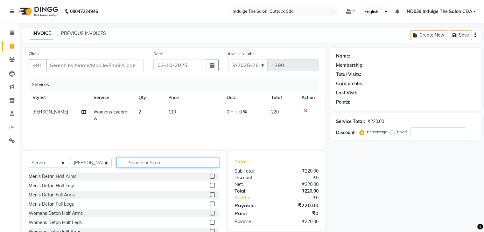
click at [193, 162] on input "text" at bounding box center [168, 163] width 103 height 10
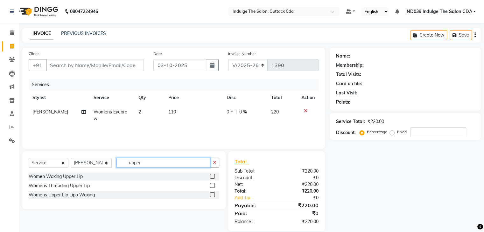
type input "upper"
click at [213, 185] on label at bounding box center [212, 185] width 5 height 5
click at [213, 185] on input "checkbox" at bounding box center [212, 186] width 4 height 4
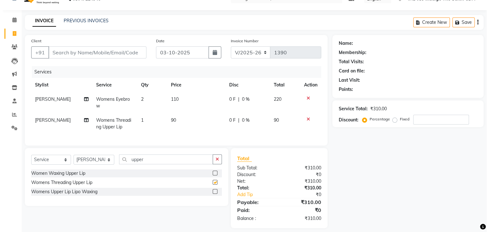
scroll to position [24, 0]
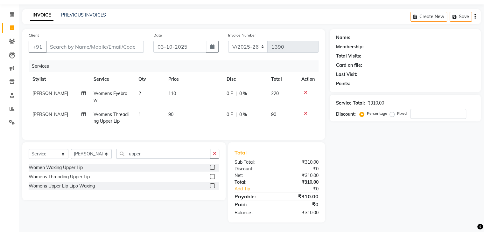
checkbox input "false"
click at [426, 109] on input "number" at bounding box center [439, 114] width 56 height 10
type input "10"
click at [121, 41] on input "Client" at bounding box center [95, 47] width 98 height 12
click at [117, 45] on input "Client" at bounding box center [95, 47] width 98 height 12
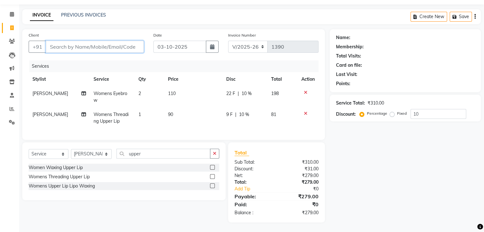
type input "6"
type input "0"
type input "6370105233"
click at [117, 45] on span "Add Client" at bounding box center [127, 47] width 25 height 6
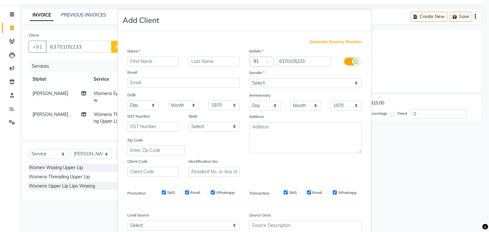
click at [137, 60] on input "text" at bounding box center [153, 62] width 52 height 10
type input "SWETA"
type input "MISHRA"
drag, startPoint x: 267, startPoint y: 81, endPoint x: 268, endPoint y: 86, distance: 5.6
click at [267, 81] on select "Select Male Female Other Prefer Not To Say" at bounding box center [305, 83] width 112 height 10
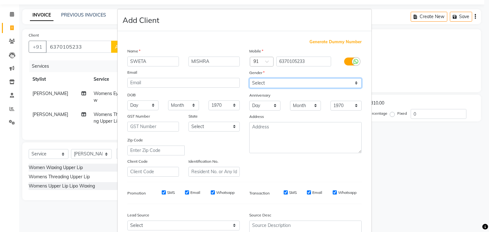
select select "female"
click at [249, 79] on select "Select Male Female Other Prefer Not To Say" at bounding box center [305, 83] width 112 height 10
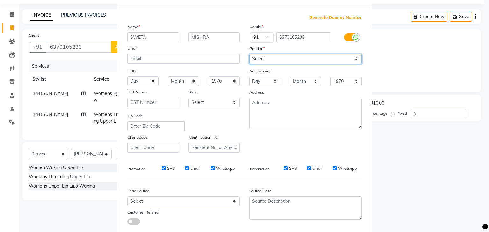
scroll to position [65, 0]
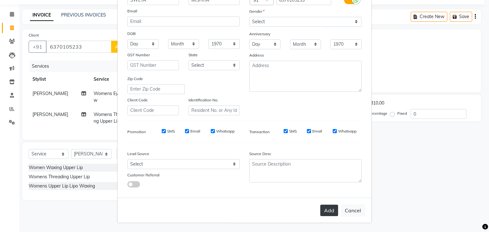
click at [324, 210] on button "Add" at bounding box center [329, 210] width 18 height 11
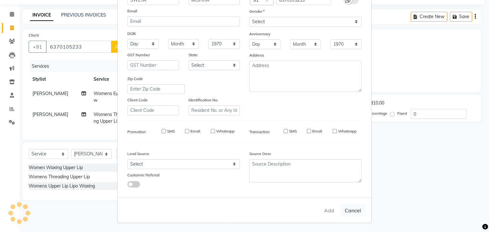
select select
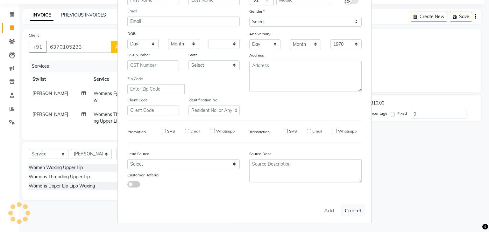
select select
checkbox input "false"
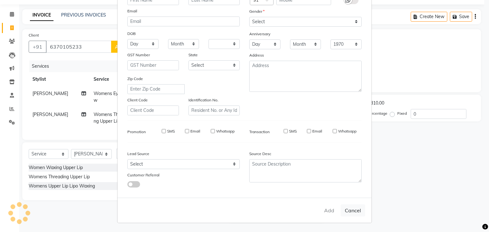
checkbox input "false"
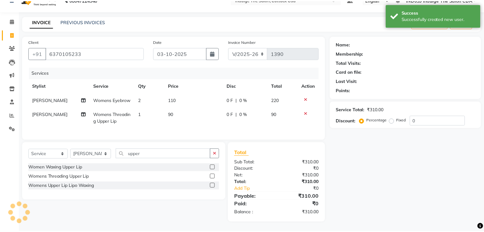
scroll to position [17, 0]
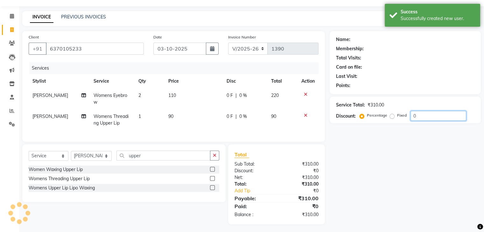
click at [427, 117] on input "0" at bounding box center [439, 116] width 56 height 10
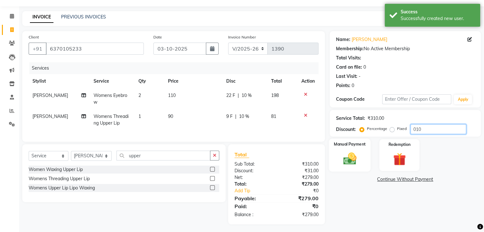
type input "010"
click at [349, 156] on img at bounding box center [349, 159] width 21 height 15
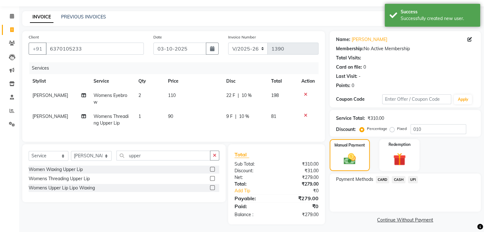
click at [413, 180] on span "UPI" at bounding box center [413, 179] width 10 height 7
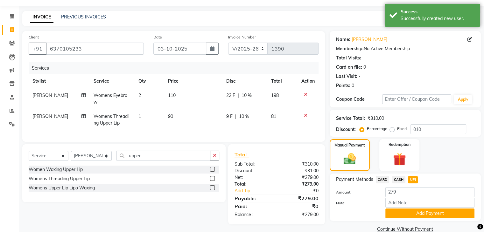
scroll to position [28, 0]
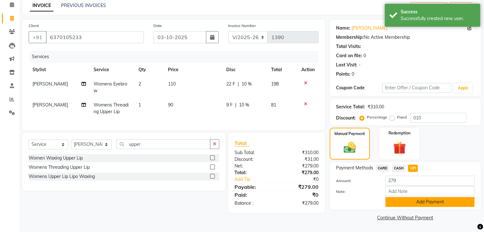
click at [422, 203] on button "Add Payment" at bounding box center [430, 202] width 89 height 10
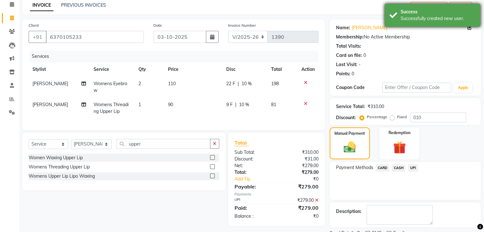
click at [431, 8] on div "Success Successfully created new user." at bounding box center [433, 15] width 96 height 23
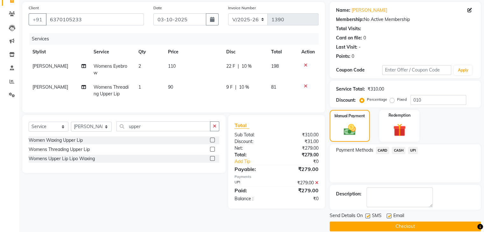
scroll to position [54, 0]
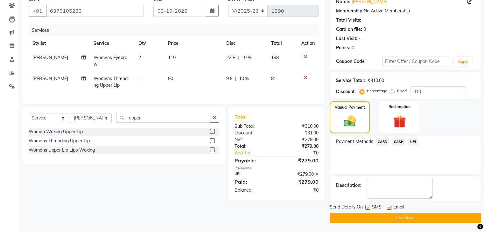
click at [418, 218] on button "Checkout" at bounding box center [405, 218] width 151 height 10
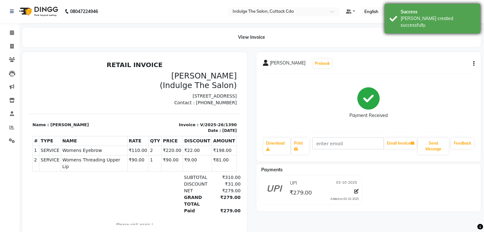
click at [435, 9] on div "Success" at bounding box center [438, 12] width 75 height 7
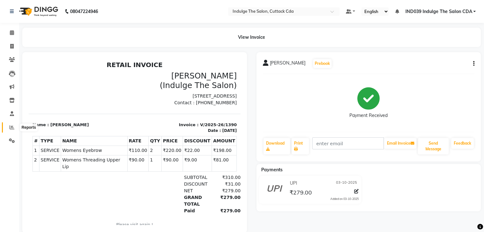
click at [10, 128] on icon at bounding box center [12, 127] width 5 height 5
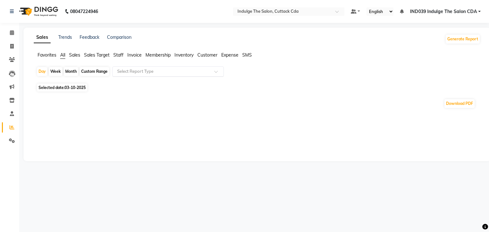
click at [136, 70] on input "text" at bounding box center [162, 71] width 92 height 6
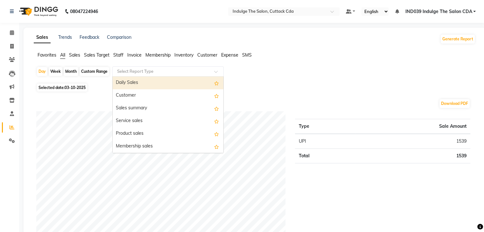
click at [140, 84] on div "Daily Sales" at bounding box center [168, 83] width 111 height 13
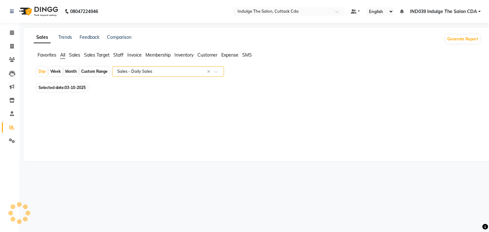
select select "full_report"
select select "csv"
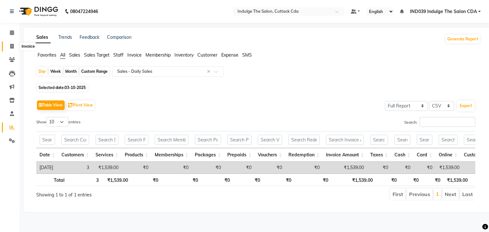
click at [11, 46] on icon at bounding box center [12, 46] width 4 height 5
select select "service"
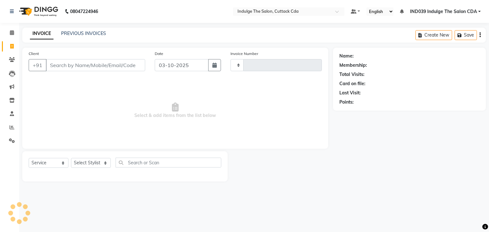
type input "1391"
select select "7297"
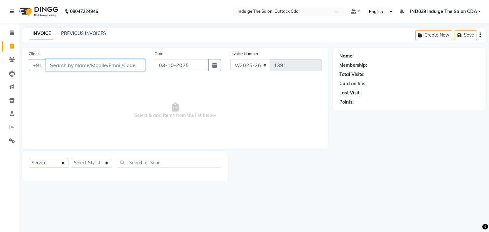
click at [79, 66] on input "Client" at bounding box center [95, 65] width 99 height 12
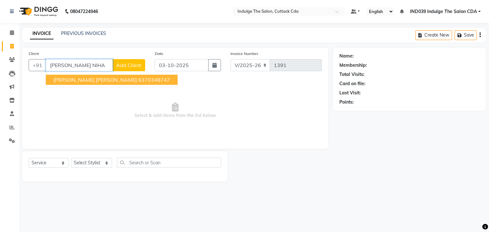
click at [89, 82] on span "[PERSON_NAME] [PERSON_NAME]" at bounding box center [94, 80] width 83 height 6
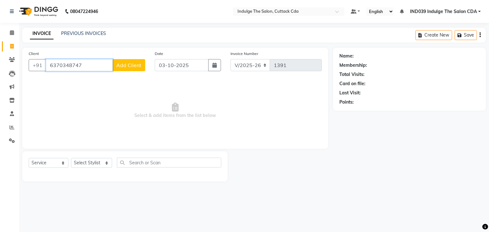
type input "6370348747"
drag, startPoint x: 93, startPoint y: 167, endPoint x: 90, endPoint y: 164, distance: 3.8
click at [93, 167] on select "Select Stylist Ajay Sethy( Therapist ) GOURAHARI BARIK IND039 Indulge The Salon…" at bounding box center [91, 163] width 41 height 10
select select "86601"
click at [71, 159] on select "Select Stylist Ajay Sethy( Therapist ) GOURAHARI BARIK IND039 Indulge The Salon…" at bounding box center [91, 163] width 41 height 10
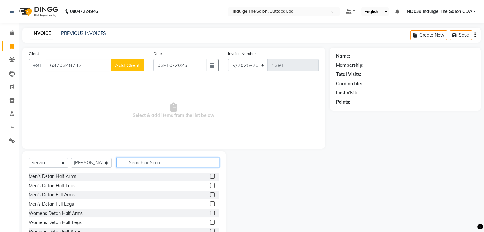
click at [154, 162] on input "text" at bounding box center [168, 163] width 103 height 10
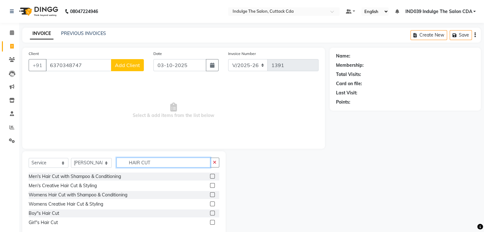
type input "HAIR CUT"
click at [213, 176] on label at bounding box center [212, 176] width 5 height 5
click at [213, 176] on input "checkbox" at bounding box center [212, 177] width 4 height 4
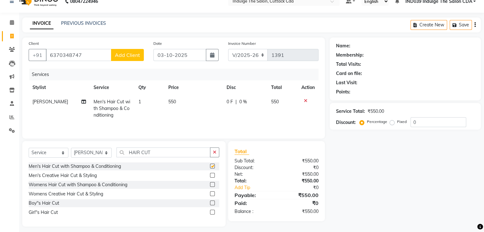
checkbox input "false"
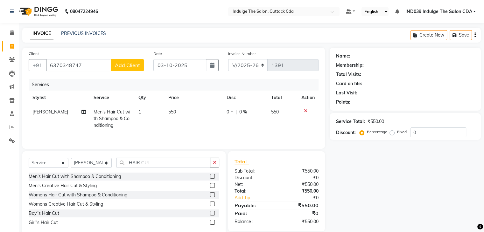
click at [305, 110] on icon at bounding box center [306, 111] width 4 height 4
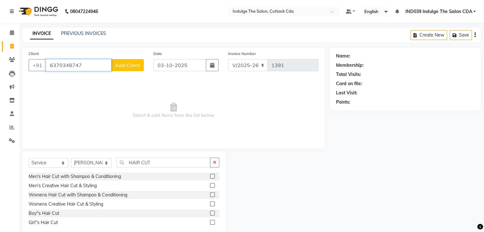
click at [89, 66] on input "6370348747" at bounding box center [79, 65] width 66 height 12
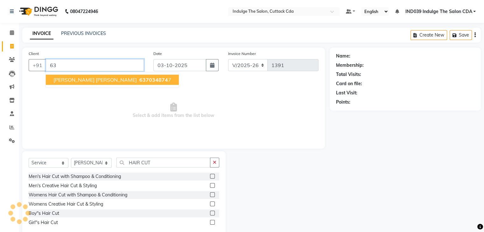
type input "6"
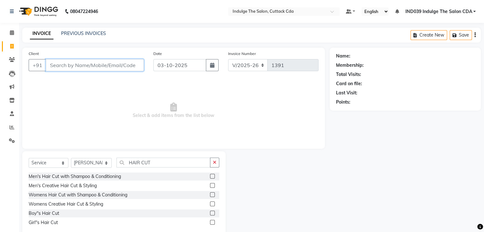
click at [89, 65] on input "Client" at bounding box center [95, 65] width 98 height 12
type input "CHAITANYA"
click at [123, 66] on span "Add Client" at bounding box center [127, 65] width 25 height 6
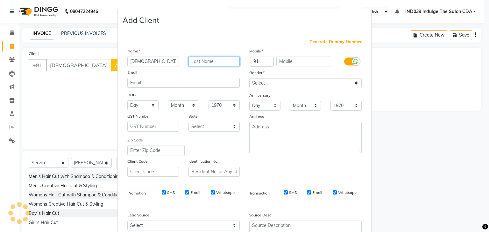
click at [207, 61] on input "text" at bounding box center [215, 62] width 52 height 10
type input "JAIN"
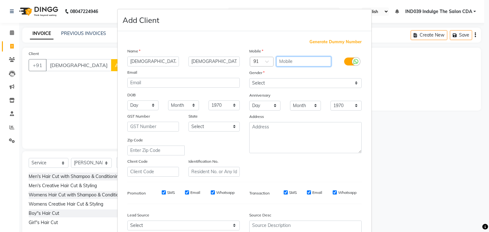
click at [281, 63] on input "text" at bounding box center [303, 62] width 55 height 10
type input "588999665566"
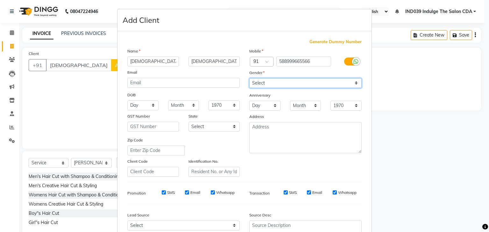
drag, startPoint x: 283, startPoint y: 83, endPoint x: 282, endPoint y: 87, distance: 3.9
click at [283, 83] on select "Select Male Female Other Prefer Not To Say" at bounding box center [305, 83] width 112 height 10
select select "male"
click at [249, 79] on select "Select Male Female Other Prefer Not To Say" at bounding box center [305, 83] width 112 height 10
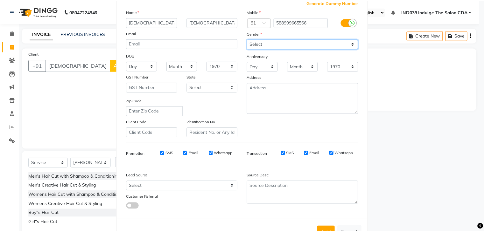
scroll to position [65, 0]
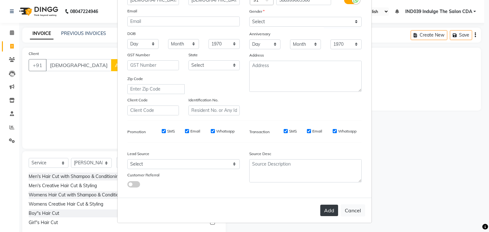
click at [329, 213] on button "Add" at bounding box center [329, 210] width 18 height 11
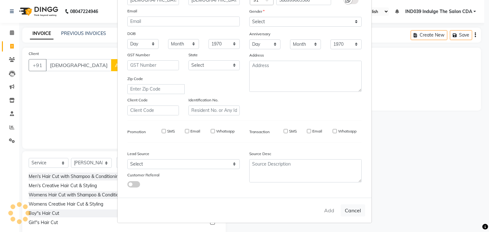
type input "588999665566"
select select
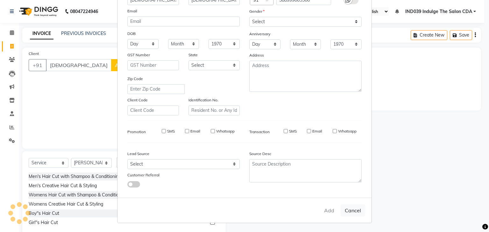
select select
checkbox input "false"
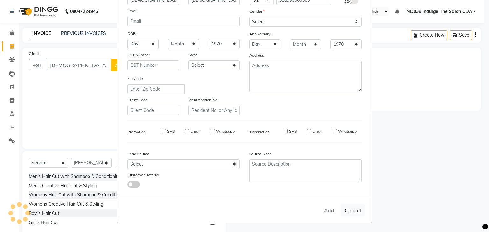
checkbox input "false"
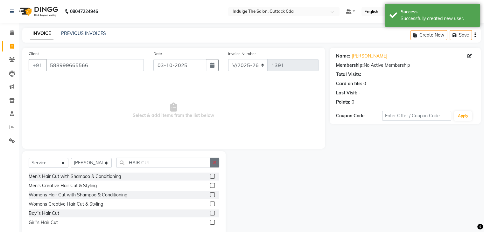
click at [215, 165] on icon "button" at bounding box center [215, 162] width 4 height 4
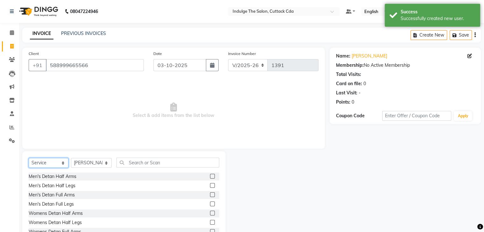
click at [38, 162] on select "Select Service Product Membership Package Voucher Prepaid Gift Card" at bounding box center [49, 163] width 40 height 10
select select "package"
click at [29, 159] on select "Select Service Product Membership Package Voucher Prepaid Gift Card" at bounding box center [49, 163] width 40 height 10
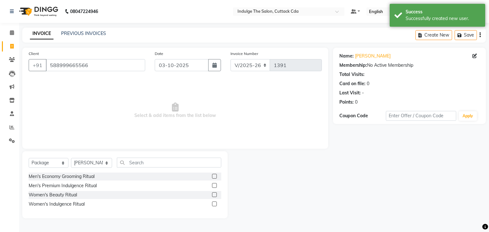
click at [213, 176] on label at bounding box center [214, 176] width 5 height 5
click at [213, 176] on input "checkbox" at bounding box center [214, 177] width 4 height 4
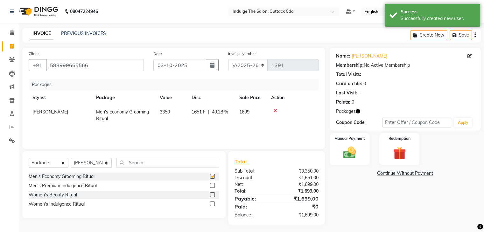
checkbox input "false"
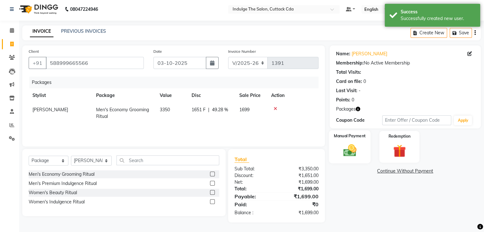
click at [347, 150] on img at bounding box center [349, 150] width 21 height 15
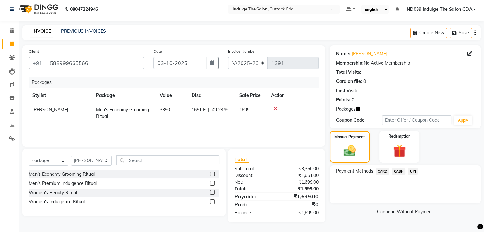
click at [401, 171] on span "CASH" at bounding box center [399, 171] width 14 height 7
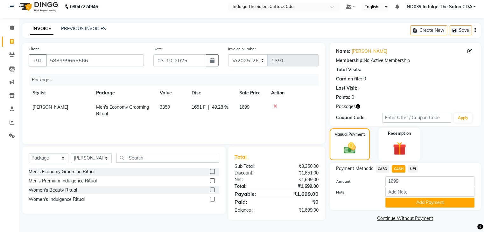
scroll to position [6, 0]
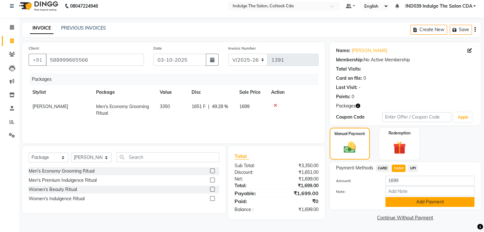
click at [443, 203] on button "Add Payment" at bounding box center [430, 202] width 89 height 10
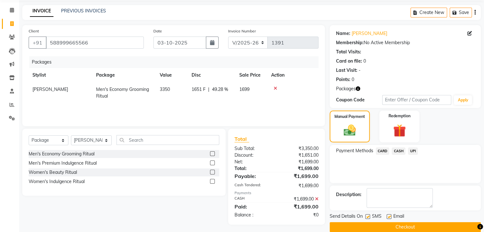
scroll to position [32, 0]
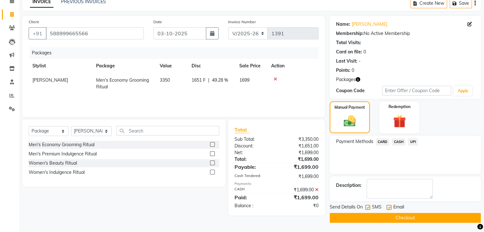
click at [435, 214] on button "Checkout" at bounding box center [405, 218] width 151 height 10
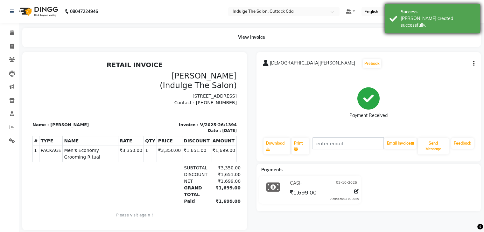
click at [432, 11] on div "Success" at bounding box center [438, 12] width 75 height 7
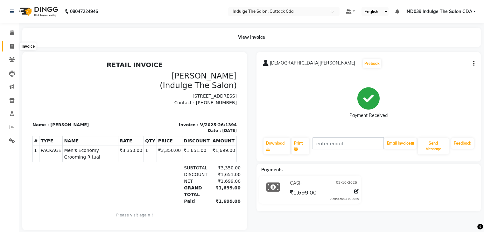
click at [11, 47] on icon at bounding box center [12, 46] width 4 height 5
select select "service"
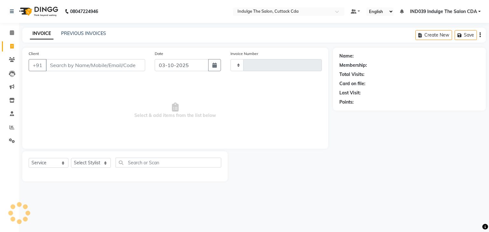
type input "1395"
select select "7297"
click at [88, 33] on link "PREVIOUS INVOICES" at bounding box center [83, 34] width 45 height 6
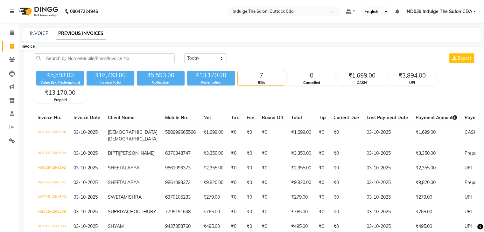
click at [13, 46] on icon at bounding box center [12, 46] width 4 height 5
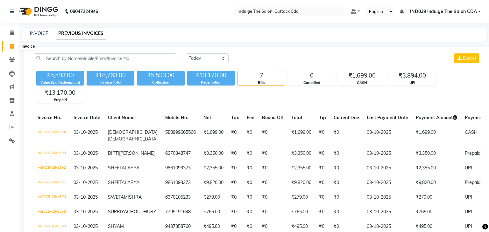
select select "service"
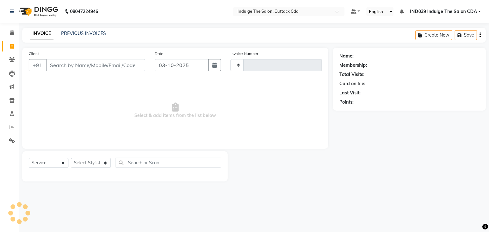
type input "1395"
select select "7297"
click at [53, 166] on select "Select Service Product Membership Package Voucher Prepaid Gift Card" at bounding box center [49, 163] width 40 height 10
click at [81, 165] on select "Select Stylist Ajay Sethy( Therapist ) GOURAHARI BARIK IND039 Indulge The Salon…" at bounding box center [91, 163] width 41 height 10
select select "91380"
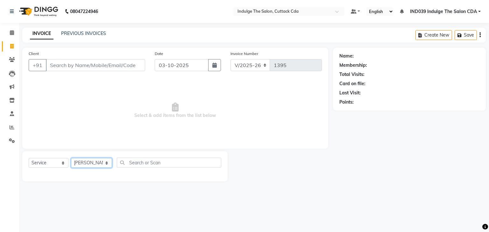
click at [71, 159] on select "Select Stylist Ajay Sethy( Therapist ) GOURAHARI BARIK IND039 Indulge The Salon…" at bounding box center [91, 163] width 41 height 10
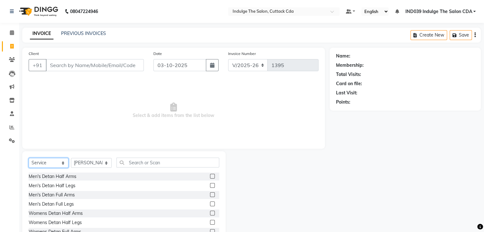
click at [51, 161] on select "Select Service Product Membership Package Voucher Prepaid Gift Card" at bounding box center [49, 163] width 40 height 10
select select "package"
click at [29, 159] on select "Select Service Product Membership Package Voucher Prepaid Gift Card" at bounding box center [49, 163] width 40 height 10
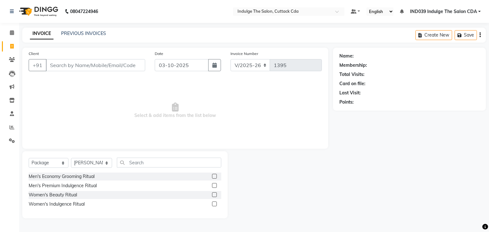
click at [214, 196] on label at bounding box center [214, 195] width 5 height 5
click at [214, 196] on input "checkbox" at bounding box center [214, 195] width 4 height 4
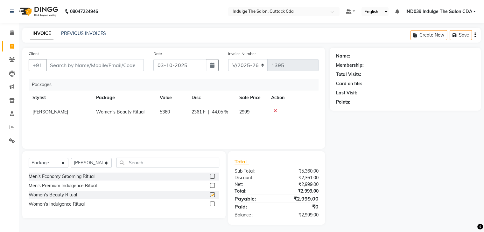
scroll to position [3, 0]
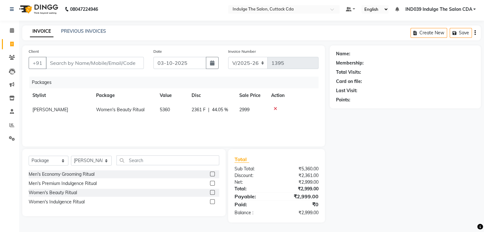
checkbox input "false"
click at [83, 162] on select "Select Stylist Ajay Sethy( Therapist ) GOURAHARI BARIK IND039 Indulge The Salon…" at bounding box center [91, 161] width 41 height 10
select select "91719"
click at [71, 156] on select "Select Stylist Ajay Sethy( Therapist ) GOURAHARI BARIK IND039 Indulge The Salon…" at bounding box center [91, 161] width 41 height 10
click at [153, 161] on input "text" at bounding box center [168, 161] width 103 height 10
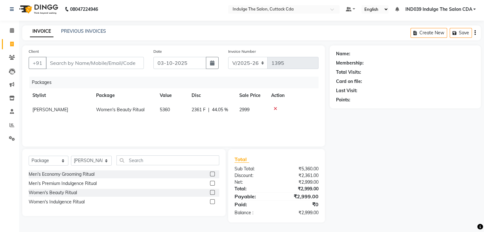
click at [213, 175] on label at bounding box center [212, 174] width 5 height 5
click at [213, 175] on input "checkbox" at bounding box center [212, 175] width 4 height 4
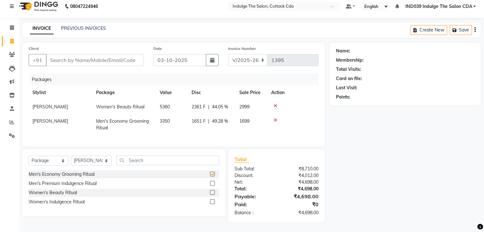
checkbox input "false"
click at [89, 161] on select "Select Stylist Ajay Sethy( Therapist ) GOURAHARI BARIK IND039 Indulge The Salon…" at bounding box center [91, 161] width 41 height 10
select select "91380"
click at [71, 156] on select "Select Stylist Ajay Sethy( Therapist ) GOURAHARI BARIK IND039 Indulge The Salon…" at bounding box center [91, 161] width 41 height 10
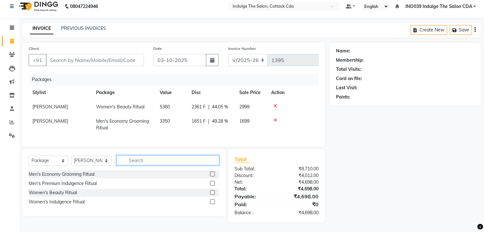
click at [147, 161] on input "text" at bounding box center [168, 161] width 103 height 10
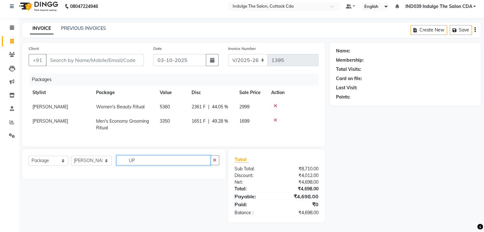
type input "U"
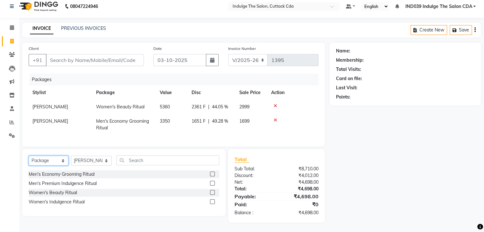
drag, startPoint x: 37, startPoint y: 161, endPoint x: 40, endPoint y: 157, distance: 5.7
click at [37, 161] on select "Select Service Product Membership Package Voucher Prepaid Gift Card" at bounding box center [49, 161] width 40 height 10
select select "service"
click at [29, 156] on select "Select Service Product Membership Package Voucher Prepaid Gift Card" at bounding box center [49, 161] width 40 height 10
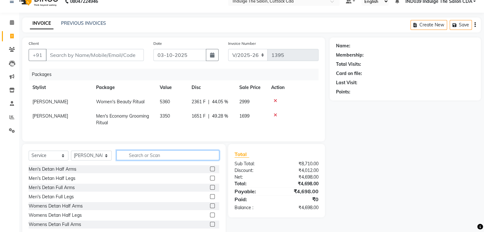
click at [143, 160] on input "text" at bounding box center [168, 156] width 103 height 10
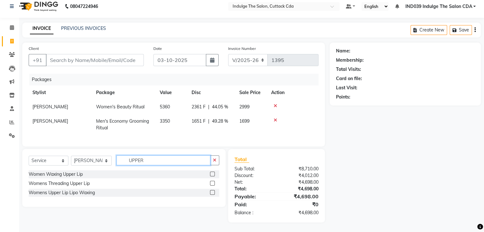
type input "UPPER"
click at [213, 183] on label at bounding box center [212, 183] width 5 height 5
click at [213, 183] on input "checkbox" at bounding box center [212, 184] width 4 height 4
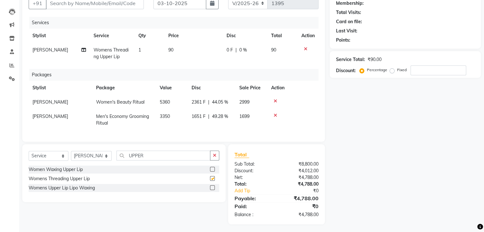
checkbox input "false"
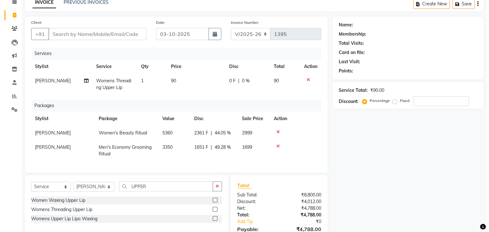
scroll to position [0, 0]
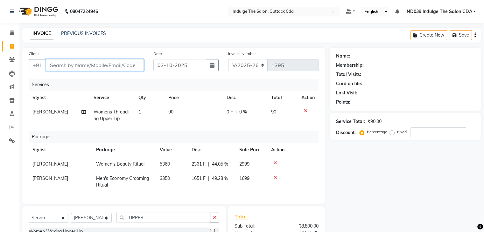
click at [114, 64] on input "Client" at bounding box center [95, 65] width 98 height 12
type input "7"
type input "0"
type input "720532207"
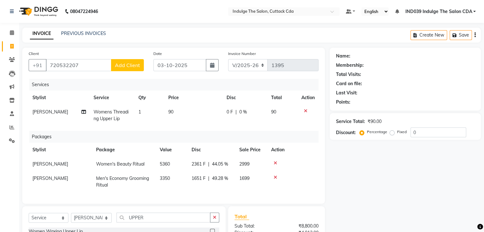
click at [130, 63] on span "Add Client" at bounding box center [127, 65] width 25 height 6
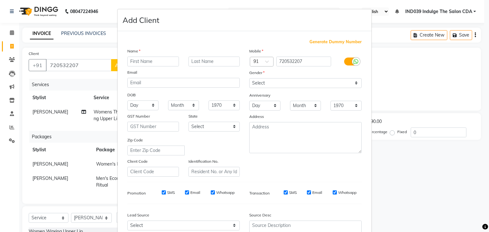
click at [158, 60] on input "text" at bounding box center [153, 62] width 52 height 10
type input "MONALI"
click at [290, 87] on select "Select Male Female Other Prefer Not To Say" at bounding box center [305, 83] width 112 height 10
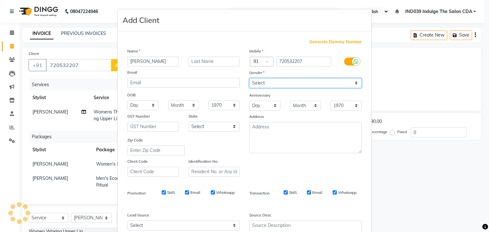
select select "female"
click at [249, 79] on select "Select Male Female Other Prefer Not To Say" at bounding box center [305, 83] width 112 height 10
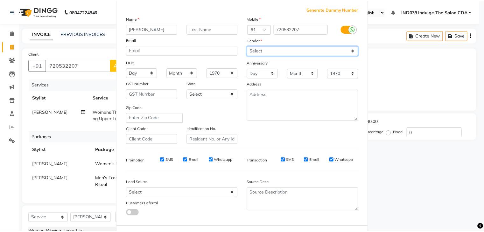
scroll to position [65, 0]
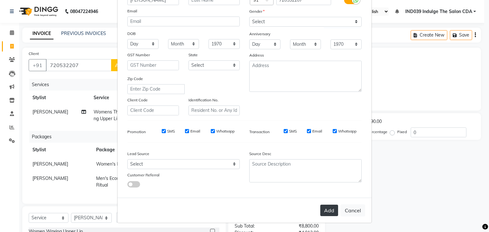
click at [323, 210] on button "Add" at bounding box center [329, 210] width 18 height 11
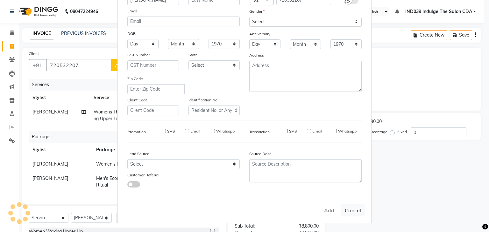
select select
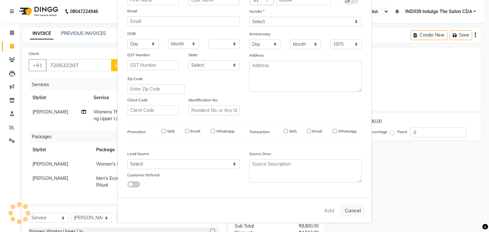
select select
checkbox input "false"
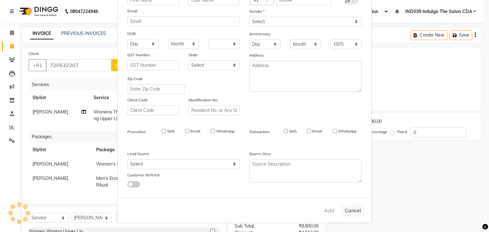
checkbox input "false"
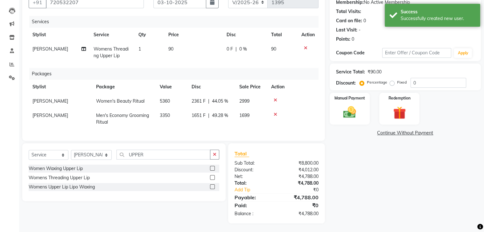
scroll to position [64, 0]
click at [346, 109] on img at bounding box center [349, 111] width 21 height 15
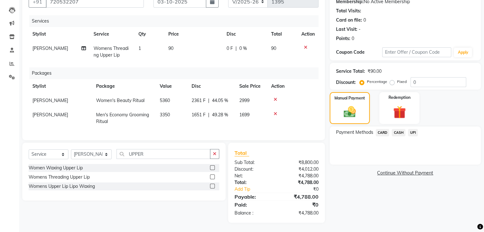
click at [379, 132] on span "CARD" at bounding box center [383, 132] width 14 height 7
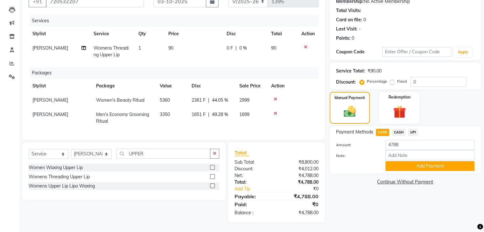
scroll to position [69, 0]
click at [428, 161] on button "Add Payment" at bounding box center [430, 166] width 89 height 10
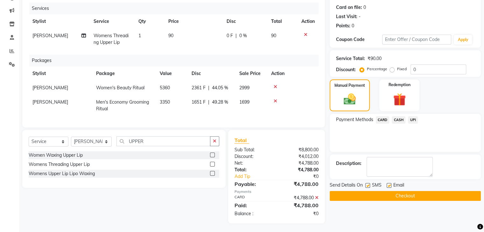
scroll to position [82, 0]
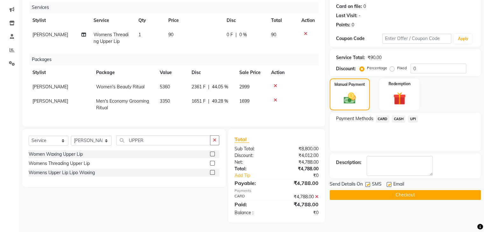
click at [429, 190] on button "Checkout" at bounding box center [405, 195] width 151 height 10
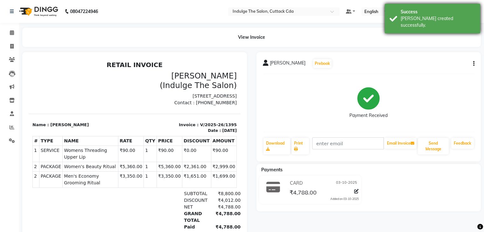
click at [431, 9] on div "Success" at bounding box center [438, 12] width 75 height 7
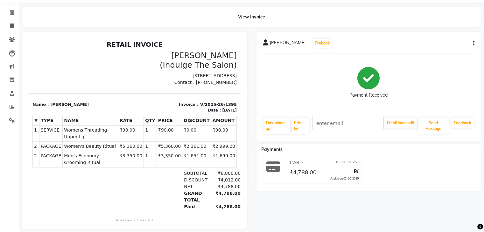
scroll to position [31, 0]
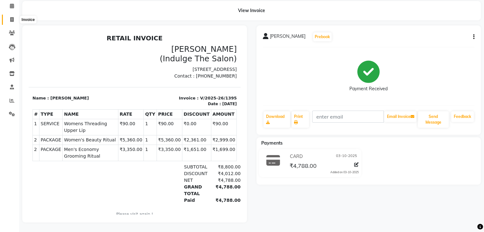
click at [11, 17] on icon at bounding box center [12, 19] width 4 height 5
select select "service"
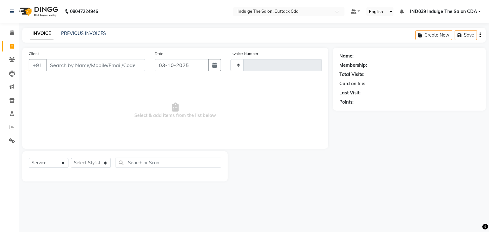
type input "1396"
select select "7297"
click at [65, 65] on input "Client" at bounding box center [95, 65] width 99 height 12
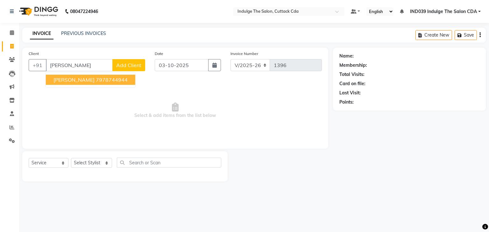
click at [76, 81] on span "ABHISEK BEHERA" at bounding box center [73, 80] width 41 height 6
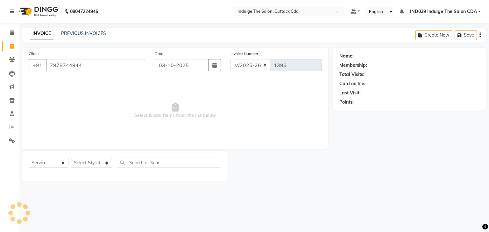
type input "7978744944"
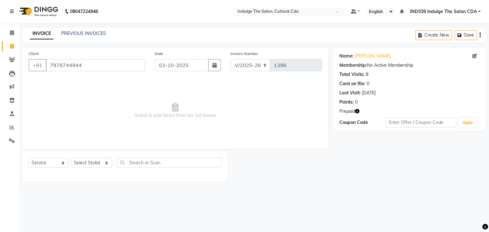
click at [357, 111] on icon "button" at bounding box center [357, 111] width 4 height 4
click at [84, 166] on select "Select Stylist Ajay Sethy( Therapist ) GOURAHARI BARIK IND039 Indulge The Salon…" at bounding box center [91, 163] width 41 height 10
select select "87394"
click at [71, 159] on select "Select Stylist Ajay Sethy( Therapist ) GOURAHARI BARIK IND039 Indulge The Salon…" at bounding box center [91, 163] width 41 height 10
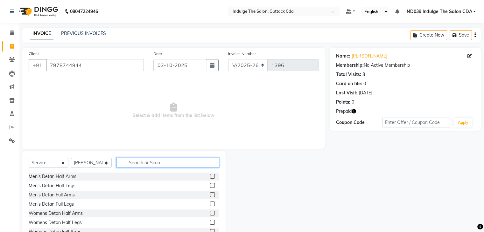
click at [163, 164] on input "text" at bounding box center [168, 163] width 103 height 10
click at [49, 166] on select "Select Service Product Membership Package Voucher Prepaid Gift Card" at bounding box center [49, 163] width 40 height 10
select select "package"
click at [29, 159] on select "Select Service Product Membership Package Voucher Prepaid Gift Card" at bounding box center [49, 163] width 40 height 10
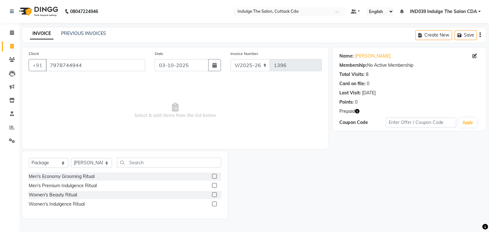
click at [215, 176] on label at bounding box center [214, 176] width 5 height 5
click at [215, 176] on input "checkbox" at bounding box center [214, 177] width 4 height 4
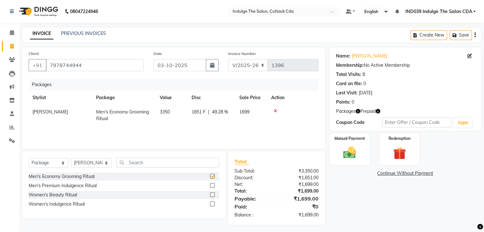
checkbox input "false"
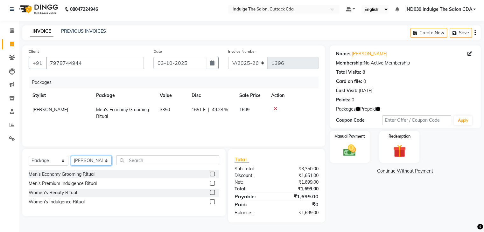
click at [93, 161] on select "Select Stylist Ajay Sethy( Therapist ) GOURAHARI BARIK IND039 Indulge The Salon…" at bounding box center [91, 161] width 41 height 10
select select "86601"
click at [71, 156] on select "Select Stylist Ajay Sethy( Therapist ) GOURAHARI BARIK IND039 Indulge The Salon…" at bounding box center [91, 161] width 41 height 10
click at [275, 107] on icon at bounding box center [276, 109] width 4 height 4
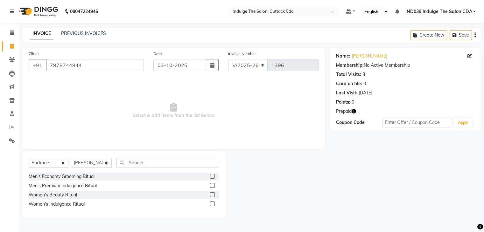
scroll to position [0, 0]
click at [215, 176] on label at bounding box center [214, 176] width 5 height 5
click at [215, 176] on input "checkbox" at bounding box center [214, 177] width 4 height 4
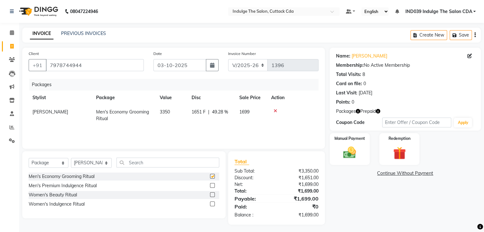
checkbox input "false"
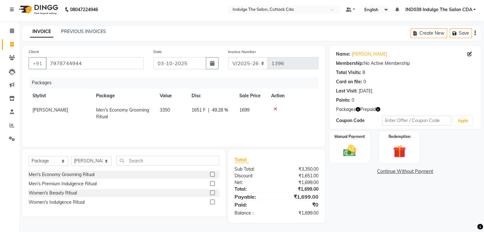
scroll to position [3, 0]
click at [97, 162] on select "Select Stylist Ajay Sethy( Therapist ) GOURAHARI BARIK IND039 Indulge The Salon…" at bounding box center [91, 161] width 41 height 10
select select "87394"
click at [71, 156] on select "Select Stylist Ajay Sethy( Therapist ) GOURAHARI BARIK IND039 Indulge The Salon…" at bounding box center [91, 161] width 41 height 10
click at [151, 161] on input "text" at bounding box center [168, 161] width 103 height 10
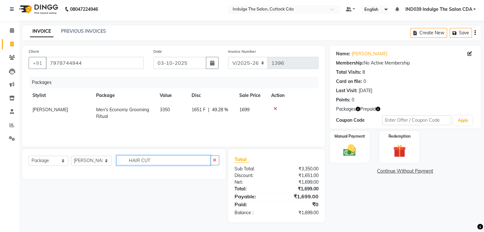
type input "HAIR CUT"
click at [42, 160] on select "Select Service Product Membership Package Voucher Prepaid Gift Card" at bounding box center [49, 161] width 40 height 10
select select "service"
click at [29, 156] on select "Select Service Product Membership Package Voucher Prepaid Gift Card" at bounding box center [49, 161] width 40 height 10
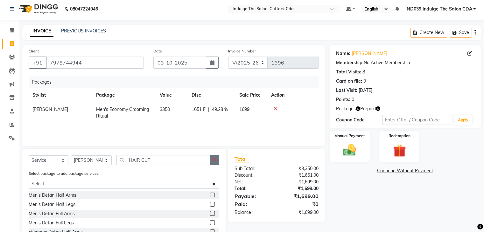
click at [213, 161] on icon "button" at bounding box center [215, 160] width 4 height 4
click at [160, 163] on input "text" at bounding box center [168, 160] width 103 height 10
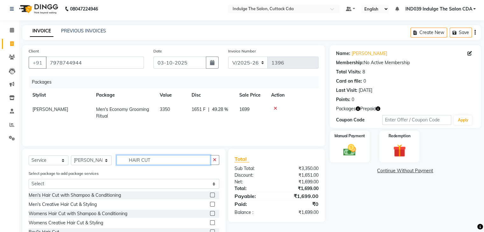
type input "HAIR CUT"
click at [213, 195] on label at bounding box center [212, 195] width 5 height 5
click at [213, 195] on input "checkbox" at bounding box center [212, 196] width 4 height 4
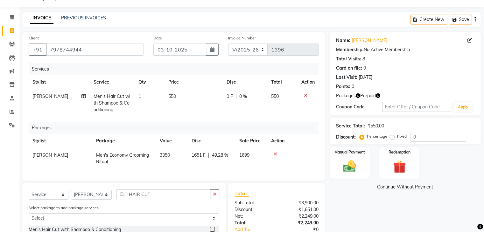
scroll to position [66, 0]
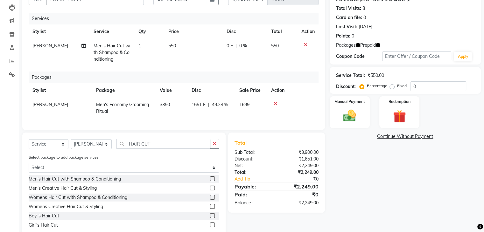
click at [275, 103] on icon at bounding box center [276, 104] width 4 height 4
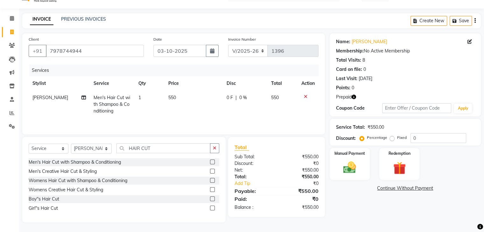
scroll to position [15, 0]
click at [212, 161] on label at bounding box center [212, 162] width 5 height 5
click at [212, 161] on input "checkbox" at bounding box center [212, 162] width 4 height 4
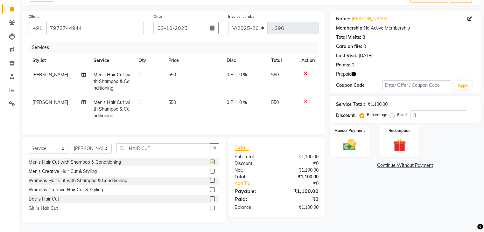
checkbox input "false"
click at [306, 72] on icon at bounding box center [306, 74] width 4 height 4
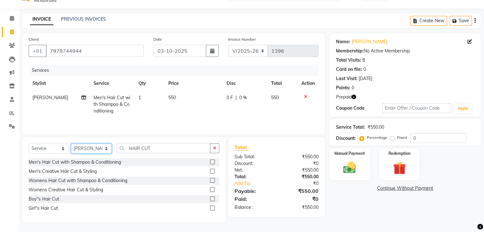
click at [84, 147] on select "Select Stylist Ajay Sethy( Therapist ) GOURAHARI BARIK IND039 Indulge The Salon…" at bounding box center [91, 149] width 41 height 10
click at [305, 97] on icon at bounding box center [306, 97] width 4 height 4
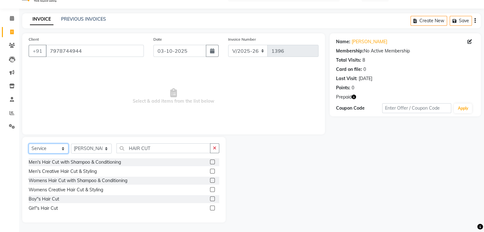
click at [46, 146] on select "Select Service Product Membership Package Voucher Prepaid Gift Card" at bounding box center [49, 149] width 40 height 10
select select "package"
click at [29, 154] on select "Select Service Product Membership Package Voucher Prepaid Gift Card" at bounding box center [49, 149] width 40 height 10
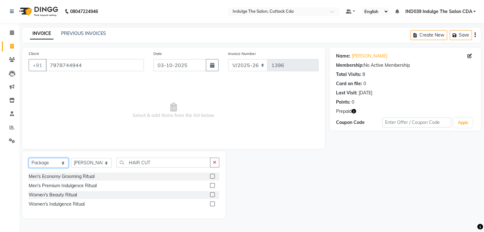
scroll to position [0, 0]
click at [102, 164] on select "Select Stylist Ajay Sethy( Therapist ) GOURAHARI BARIK IND039 Indulge The Salon…" at bounding box center [91, 163] width 41 height 10
select select "86601"
click at [71, 159] on select "Select Stylist Ajay Sethy( Therapist ) GOURAHARI BARIK IND039 Indulge The Salon…" at bounding box center [91, 163] width 41 height 10
click at [218, 162] on icon "button" at bounding box center [217, 162] width 4 height 4
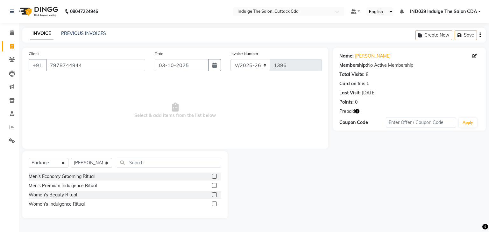
click at [215, 177] on label at bounding box center [214, 176] width 5 height 5
click at [215, 177] on input "checkbox" at bounding box center [214, 177] width 4 height 4
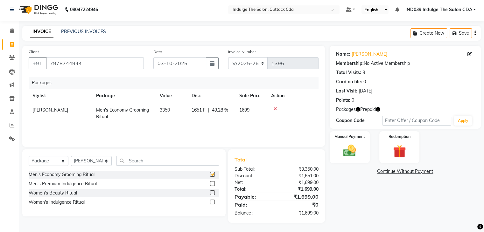
checkbox input "false"
click at [55, 161] on select "Select Service Product Membership Package Voucher Prepaid Gift Card" at bounding box center [49, 161] width 40 height 10
select select "service"
click at [29, 156] on select "Select Service Product Membership Package Voucher Prepaid Gift Card" at bounding box center [49, 161] width 40 height 10
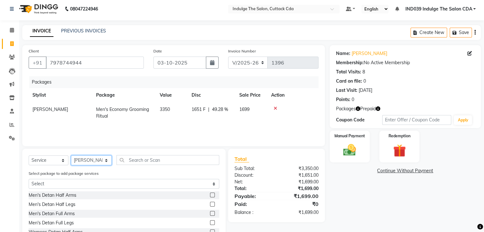
click at [95, 163] on select "Select Stylist Ajay Sethy( Therapist ) GOURAHARI BARIK IND039 Indulge The Salon…" at bounding box center [91, 161] width 41 height 10
select select "87394"
click at [71, 156] on select "Select Stylist Ajay Sethy( Therapist ) GOURAHARI BARIK IND039 Indulge The Salon…" at bounding box center [91, 161] width 41 height 10
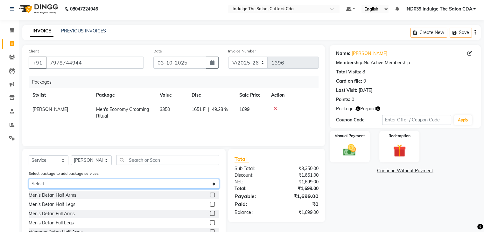
click at [213, 185] on select "Select Men's Economy Grooming Ritual" at bounding box center [124, 184] width 191 height 10
click at [29, 180] on select "Select Men's Economy Grooming Ritual" at bounding box center [124, 184] width 191 height 10
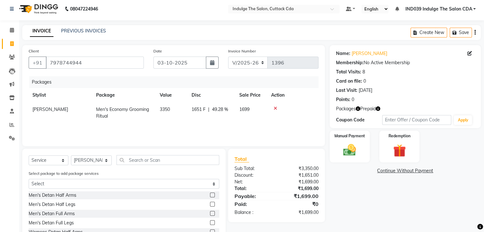
click at [155, 178] on div "Select package to add package services Select Men's Economy Grooming Ritual" at bounding box center [124, 180] width 200 height 21
click at [275, 109] on icon at bounding box center [276, 108] width 4 height 4
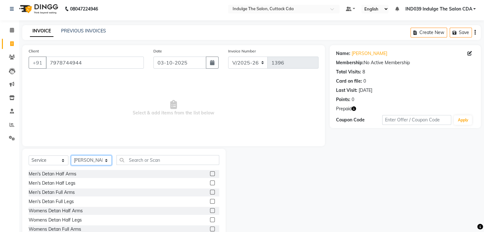
click at [90, 160] on select "Select Stylist Ajay Sethy( Therapist ) GOURAHARI BARIK IND039 Indulge The Salon…" at bounding box center [91, 161] width 41 height 10
click at [142, 160] on input "text" at bounding box center [168, 160] width 103 height 10
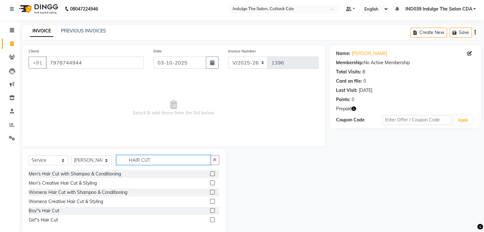
type input "HAIR CUT"
click at [212, 174] on label at bounding box center [212, 174] width 5 height 5
click at [212, 174] on input "checkbox" at bounding box center [212, 174] width 4 height 4
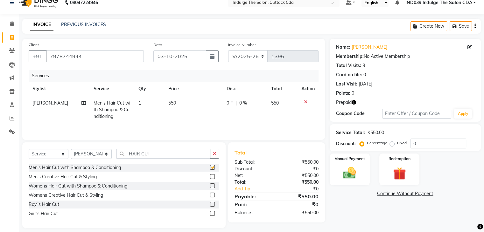
scroll to position [15, 0]
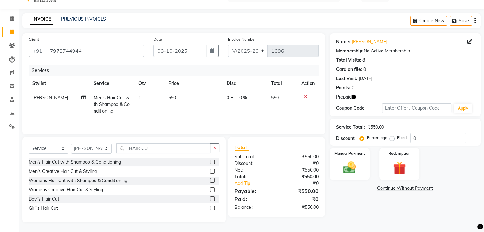
checkbox input "false"
click at [213, 146] on icon "button" at bounding box center [215, 148] width 4 height 4
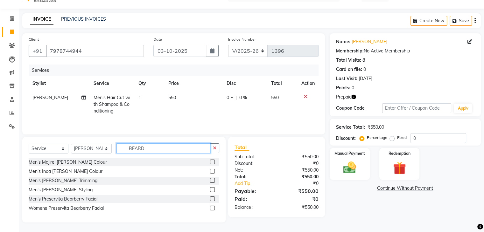
scroll to position [9, 0]
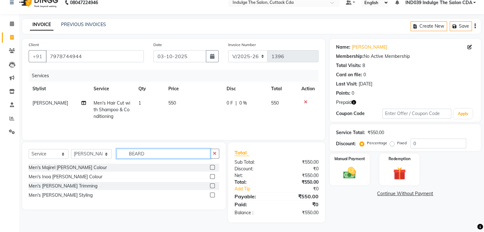
type input "BEARD"
click at [211, 194] on label at bounding box center [212, 195] width 5 height 5
click at [211, 194] on input "checkbox" at bounding box center [212, 196] width 4 height 4
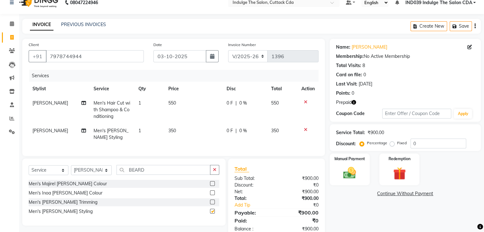
checkbox input "false"
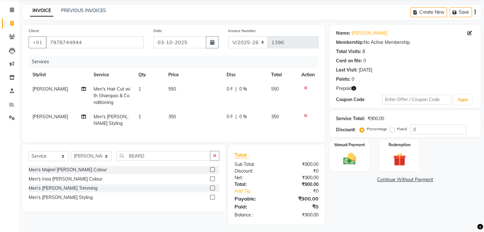
scroll to position [30, 0]
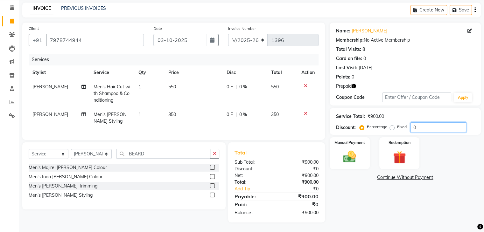
click at [422, 123] on input "0" at bounding box center [439, 128] width 56 height 10
type input "010"
click at [89, 153] on select "Select Stylist Ajay Sethy( Therapist ) GOURAHARI BARIK IND039 Indulge The Salon…" at bounding box center [91, 154] width 41 height 10
select select "86601"
click at [71, 149] on select "Select Stylist Ajay Sethy( Therapist ) GOURAHARI BARIK IND039 Indulge The Salon…" at bounding box center [91, 154] width 41 height 10
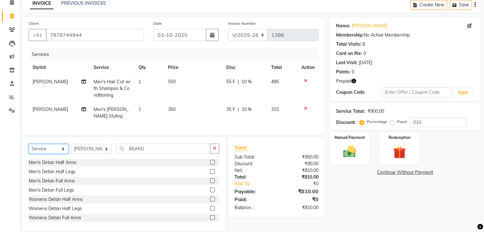
click at [52, 153] on select "Select Service Product Membership Package Voucher Prepaid Gift Card" at bounding box center [49, 149] width 40 height 10
select select "package"
click at [29, 149] on select "Select Service Product Membership Package Voucher Prepaid Gift Card" at bounding box center [49, 149] width 40 height 10
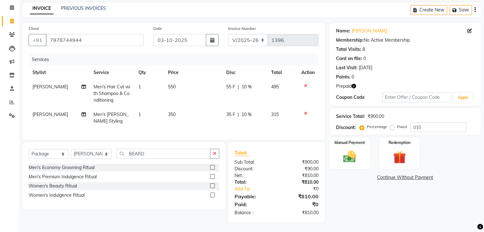
click at [213, 168] on label at bounding box center [212, 167] width 5 height 5
click at [213, 168] on input "checkbox" at bounding box center [212, 168] width 4 height 4
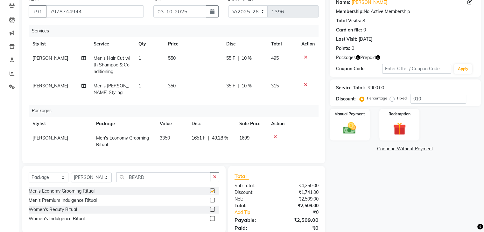
checkbox input "false"
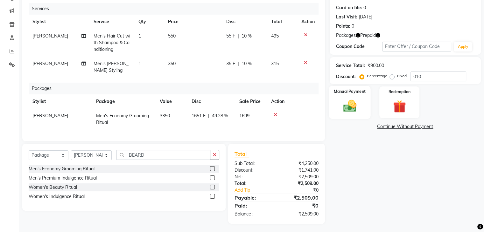
scroll to position [82, 0]
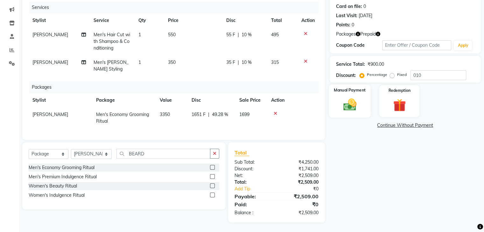
click at [348, 92] on div "Manual Payment" at bounding box center [350, 101] width 42 height 33
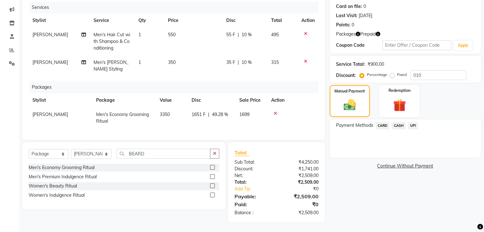
click at [69, 58] on td "SUNNY ASHVANI" at bounding box center [59, 65] width 61 height 21
select select "87394"
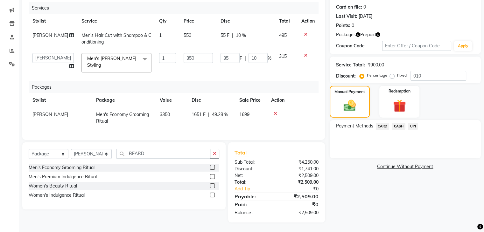
scroll to position [0, 4]
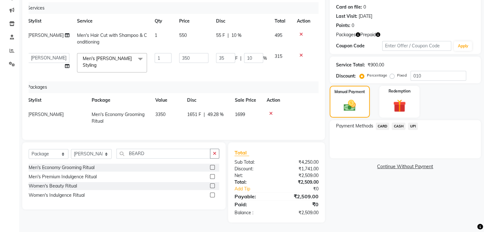
click at [358, 32] on icon "button" at bounding box center [358, 34] width 4 height 4
click at [378, 32] on icon "button" at bounding box center [378, 34] width 4 height 4
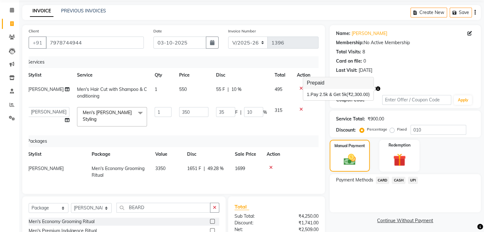
scroll to position [15, 0]
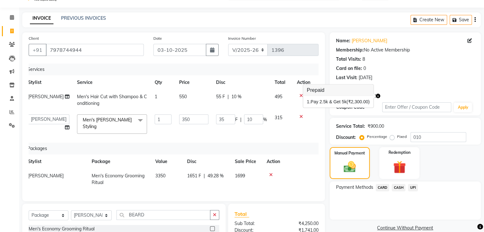
click at [378, 96] on icon "button" at bounding box center [378, 96] width 4 height 4
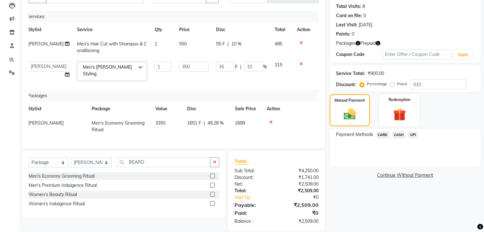
scroll to position [79, 0]
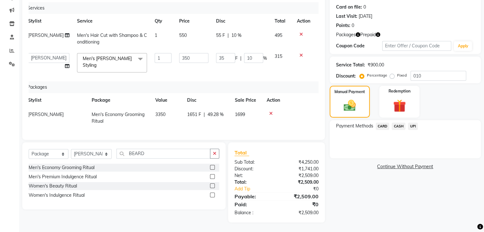
click at [379, 32] on icon "button" at bounding box center [378, 34] width 4 height 4
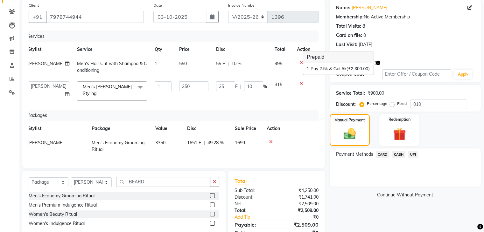
scroll to position [64, 0]
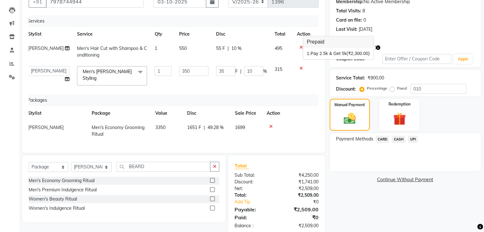
click at [457, 163] on div "Payment Methods CARD CASH UPI" at bounding box center [405, 152] width 151 height 38
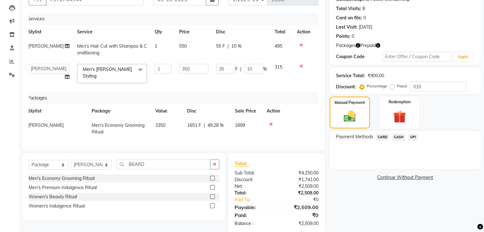
scroll to position [79, 0]
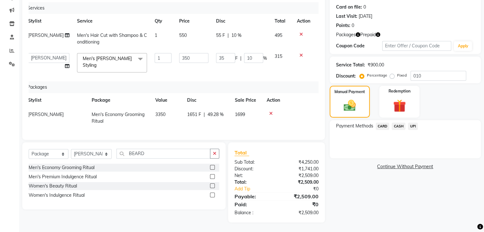
click at [413, 123] on span "UPI" at bounding box center [413, 126] width 10 height 7
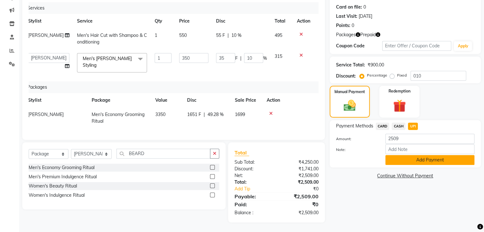
click at [428, 158] on button "Add Payment" at bounding box center [430, 160] width 89 height 10
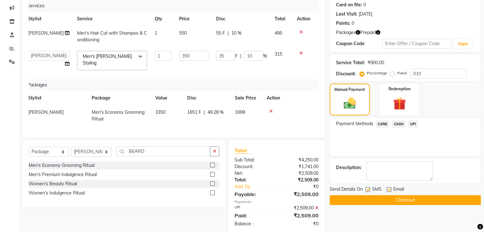
scroll to position [92, 0]
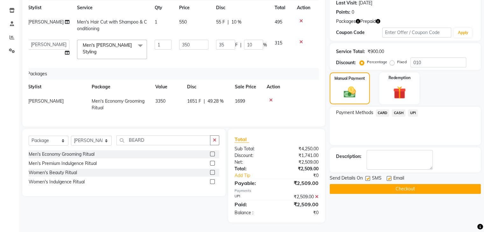
click at [428, 186] on button "Checkout" at bounding box center [405, 189] width 151 height 10
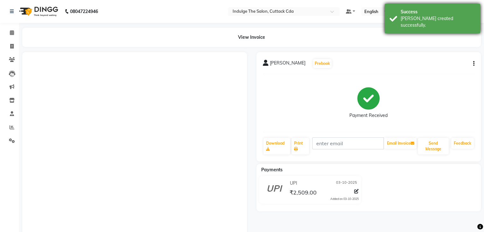
click at [429, 7] on div "Success Bill created successfully." at bounding box center [433, 19] width 96 height 30
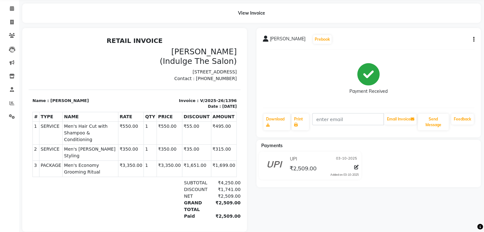
scroll to position [24, 0]
click at [10, 103] on icon at bounding box center [12, 103] width 5 height 5
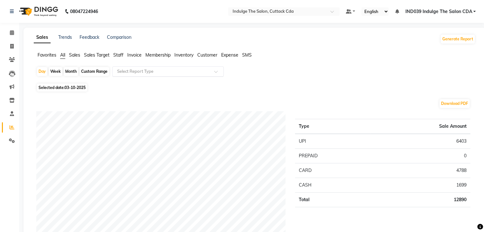
click at [154, 72] on input "text" at bounding box center [162, 71] width 92 height 6
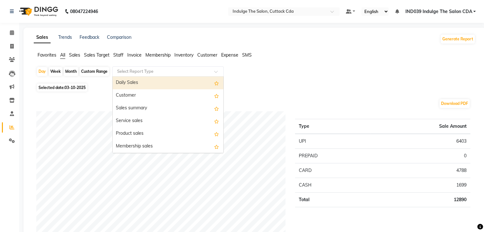
click at [158, 83] on div "Daily Sales" at bounding box center [168, 83] width 111 height 13
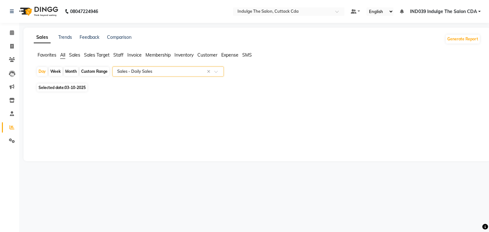
select select "full_report"
select select "csv"
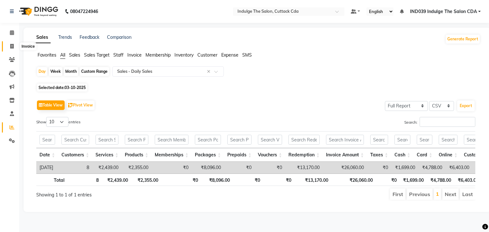
click at [10, 45] on icon at bounding box center [12, 46] width 4 height 5
select select "service"
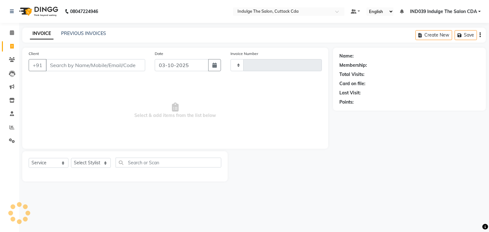
type input "1397"
select select "7297"
click at [86, 33] on link "PREVIOUS INVOICES" at bounding box center [83, 34] width 45 height 6
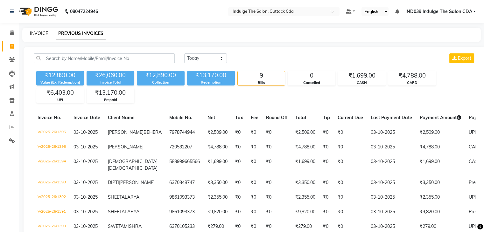
click at [39, 32] on link "INVOICE" at bounding box center [39, 34] width 18 height 6
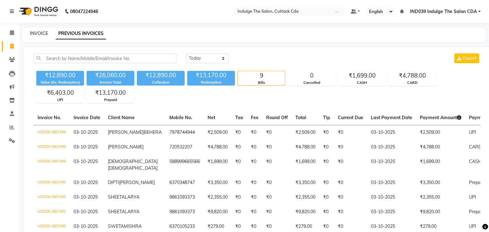
select select "7297"
select select "service"
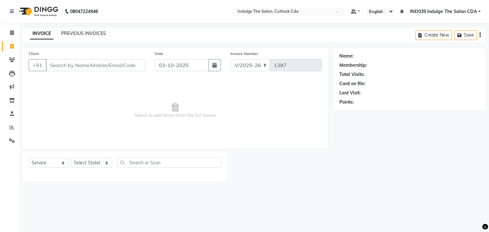
click at [82, 33] on link "PREVIOUS INVOICES" at bounding box center [83, 34] width 45 height 6
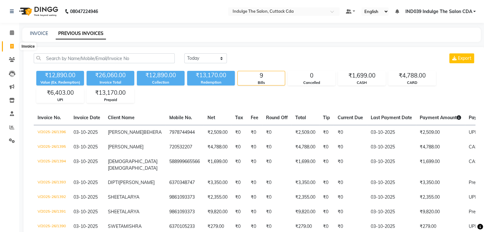
click at [12, 46] on icon at bounding box center [12, 46] width 4 height 5
select select "service"
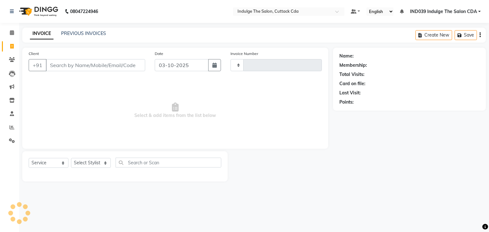
type input "1397"
select select "7297"
click at [11, 126] on icon at bounding box center [12, 127] width 5 height 5
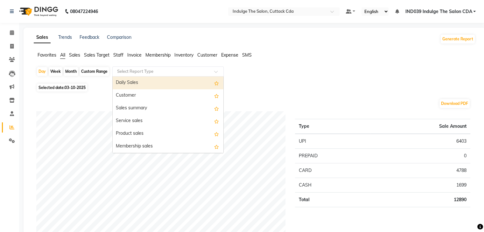
click at [150, 71] on input "text" at bounding box center [162, 71] width 92 height 6
click at [155, 84] on div "Daily Sales" at bounding box center [168, 83] width 111 height 13
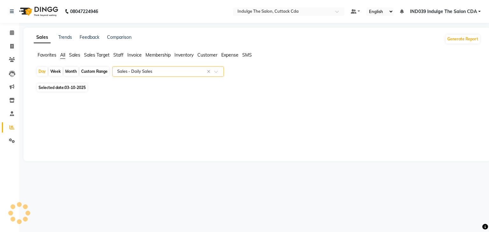
select select "full_report"
select select "csv"
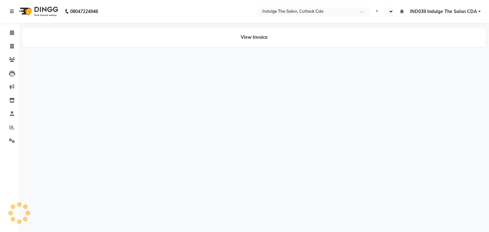
select select "en"
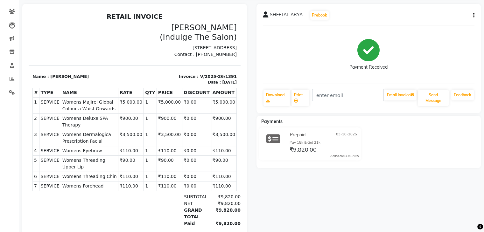
scroll to position [48, 0]
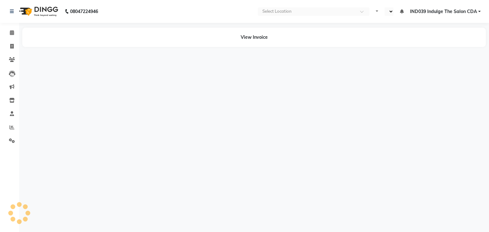
select select "en"
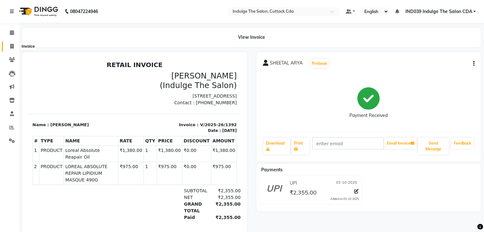
drag, startPoint x: 11, startPoint y: 46, endPoint x: 18, endPoint y: 44, distance: 7.2
click at [11, 46] on icon at bounding box center [12, 46] width 4 height 5
select select "service"
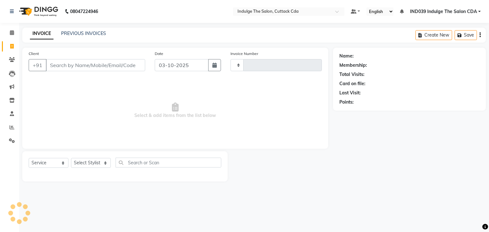
type input "1394"
select select "7297"
click at [70, 32] on link "PREVIOUS INVOICES" at bounding box center [83, 34] width 45 height 6
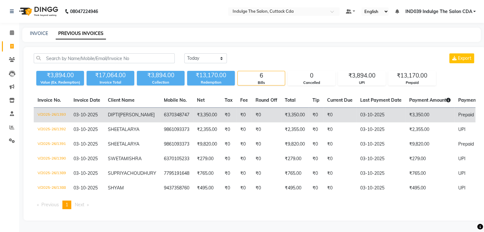
click at [60, 113] on td "V/2025-26/1393" at bounding box center [52, 115] width 36 height 15
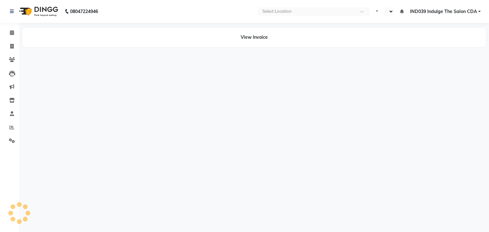
select select "en"
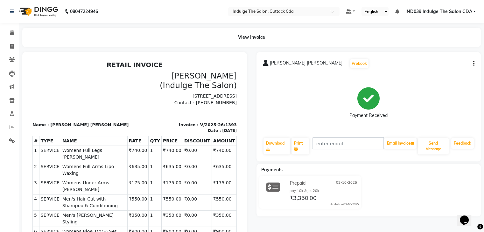
scroll to position [32, 0]
